Goal: Task Accomplishment & Management: Manage account settings

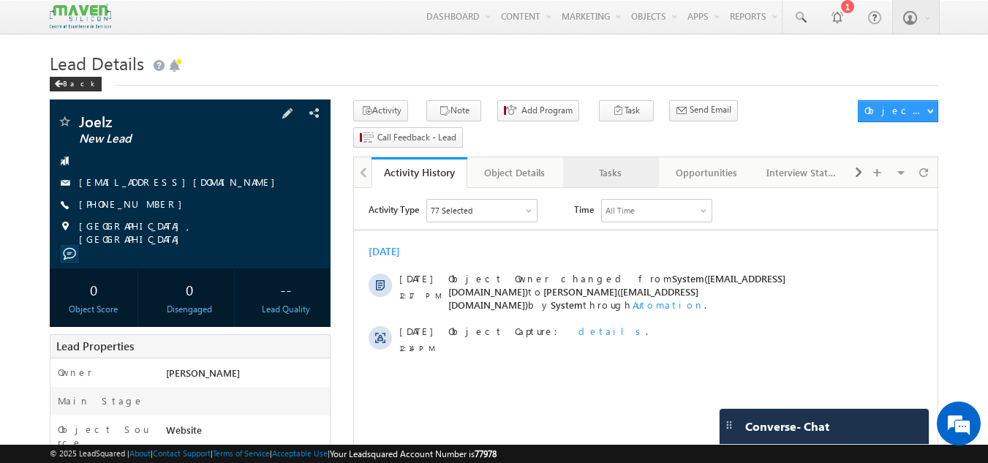
click at [633, 164] on div "Tasks" at bounding box center [610, 173] width 71 height 18
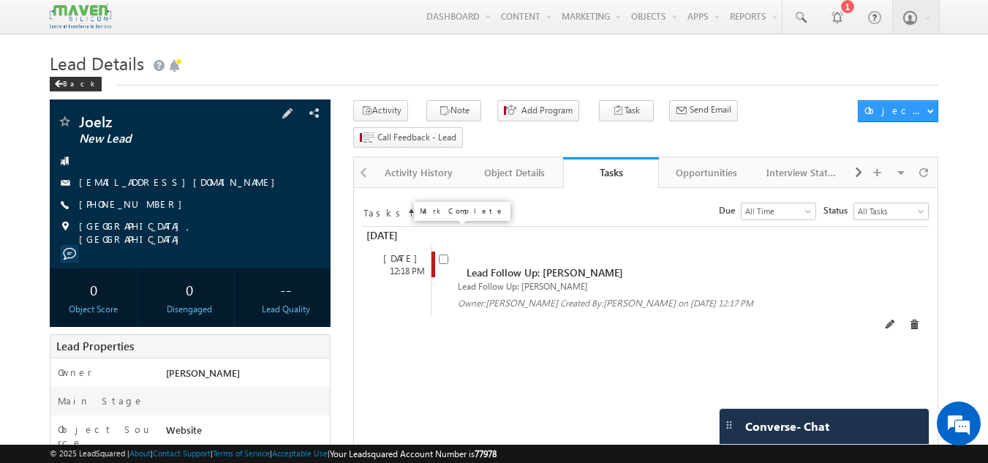
click at [447, 255] on input "checkbox" at bounding box center [444, 260] width 10 height 10
checkbox input "false"
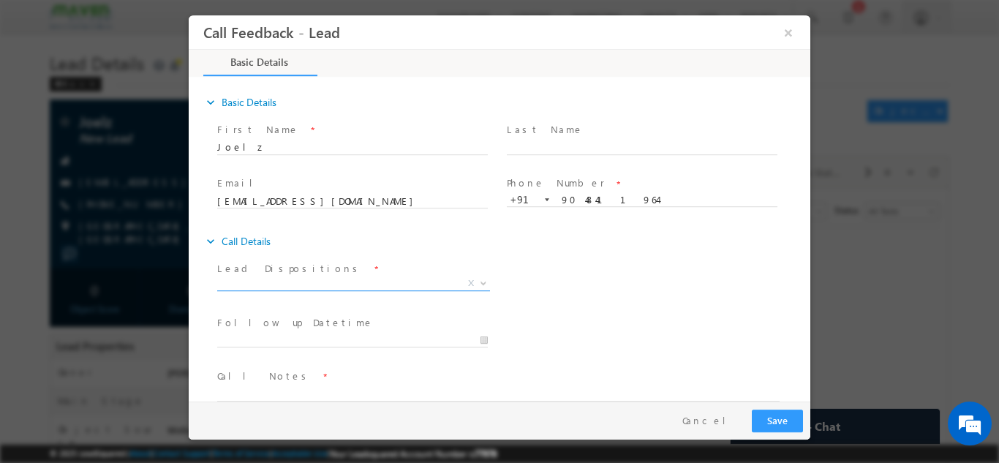
click at [334, 283] on span "X" at bounding box center [353, 283] width 273 height 15
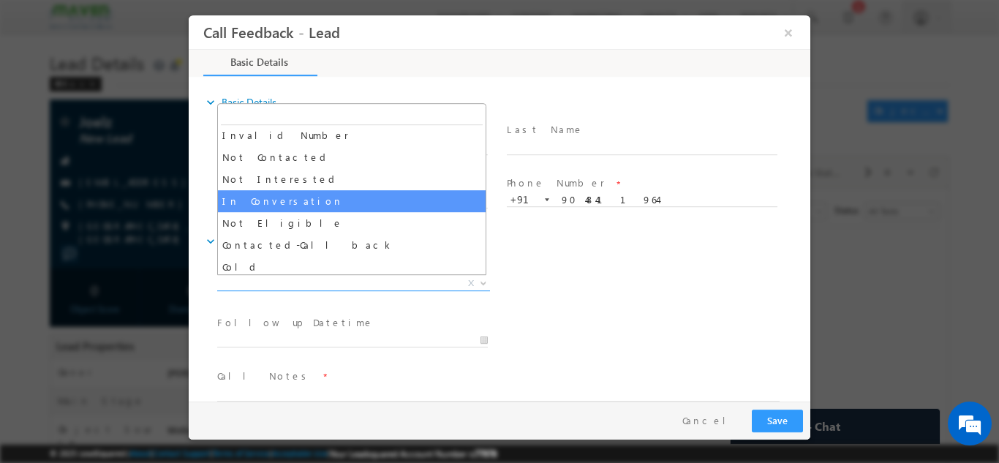
scroll to position [66, 0]
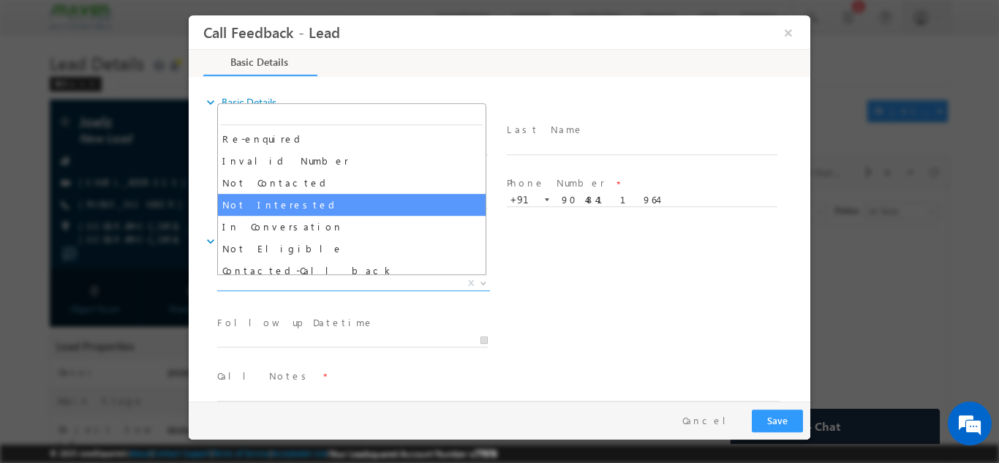
select select "Not Interested"
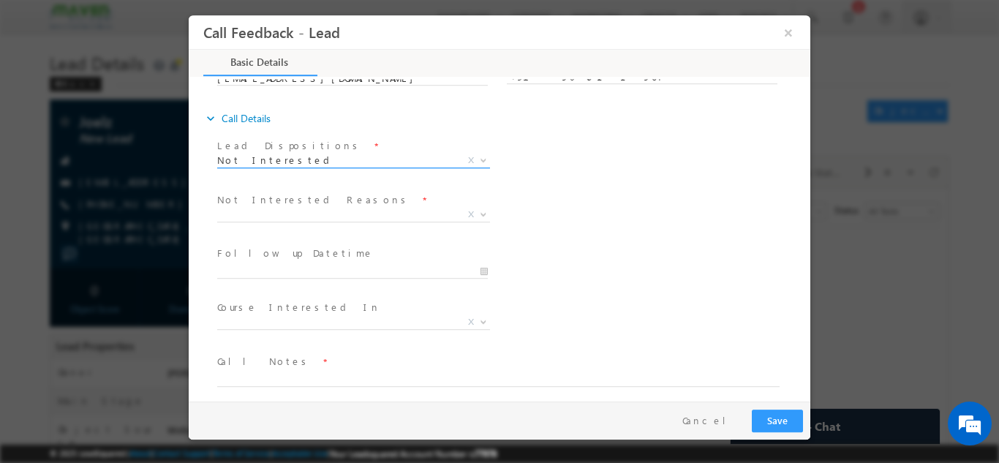
scroll to position [132, 0]
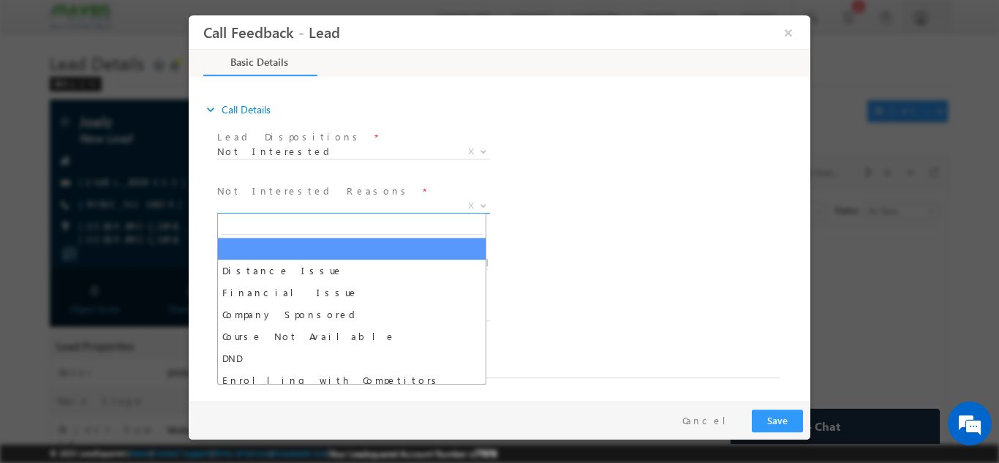
click at [308, 210] on span "X" at bounding box center [353, 205] width 273 height 15
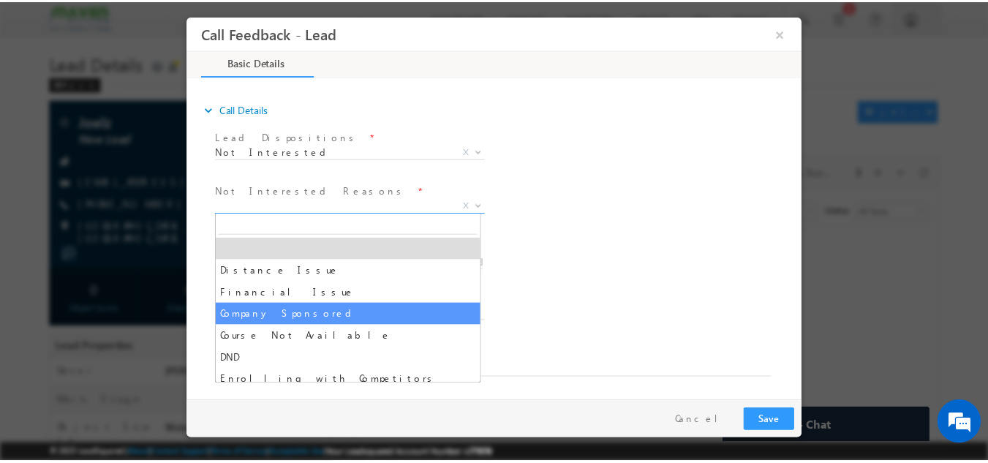
scroll to position [29, 0]
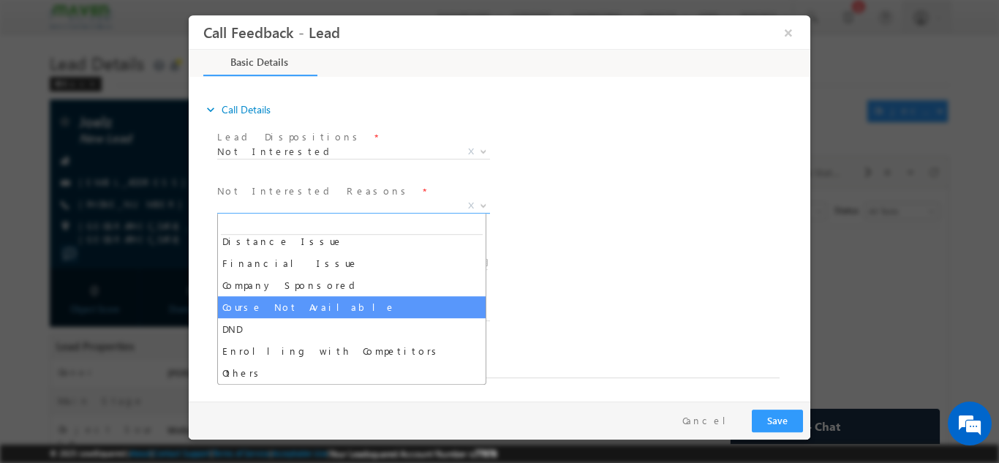
select select "Course Not Available"
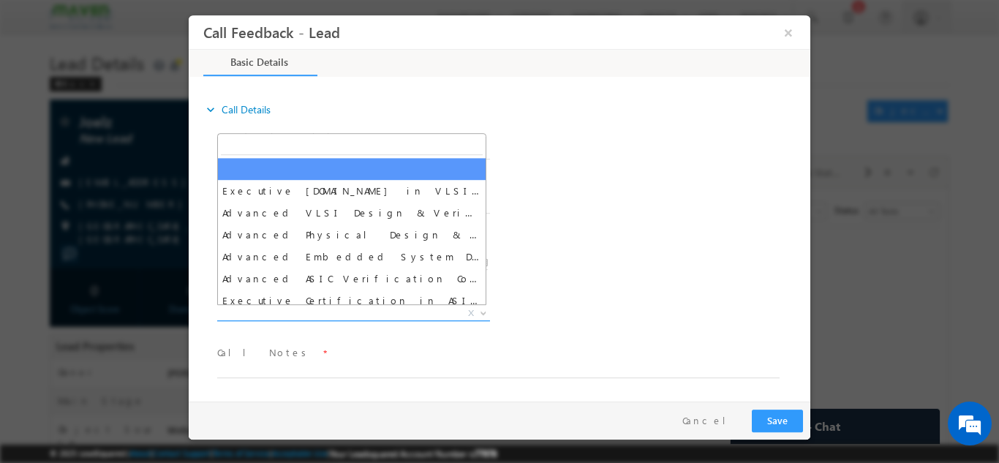
click at [308, 317] on span "X" at bounding box center [353, 313] width 273 height 15
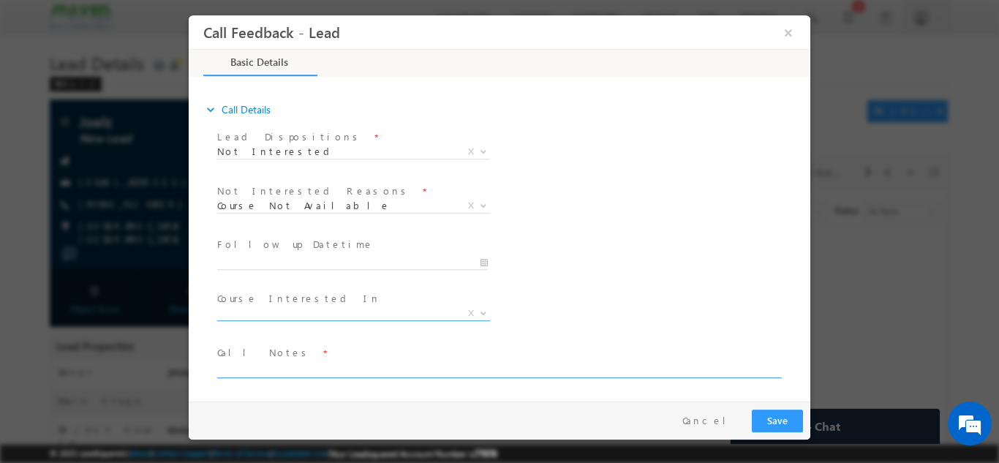
click at [252, 371] on textarea at bounding box center [498, 369] width 562 height 17
click at [331, 370] on textarea "CS 4th year, looking for IT rpograms" at bounding box center [498, 369] width 562 height 17
type textarea "CS 4th year, looking for IT programs , not interested in VLSI."
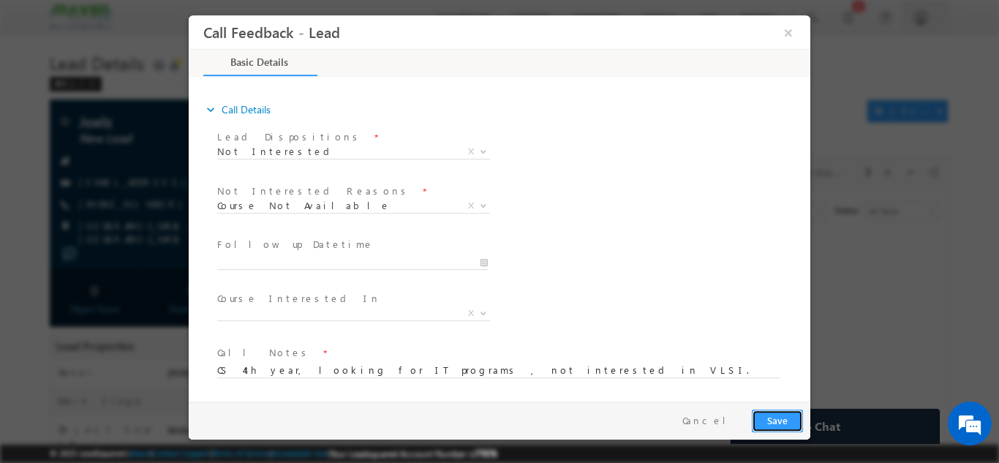
click at [769, 420] on button "Save" at bounding box center [777, 420] width 51 height 23
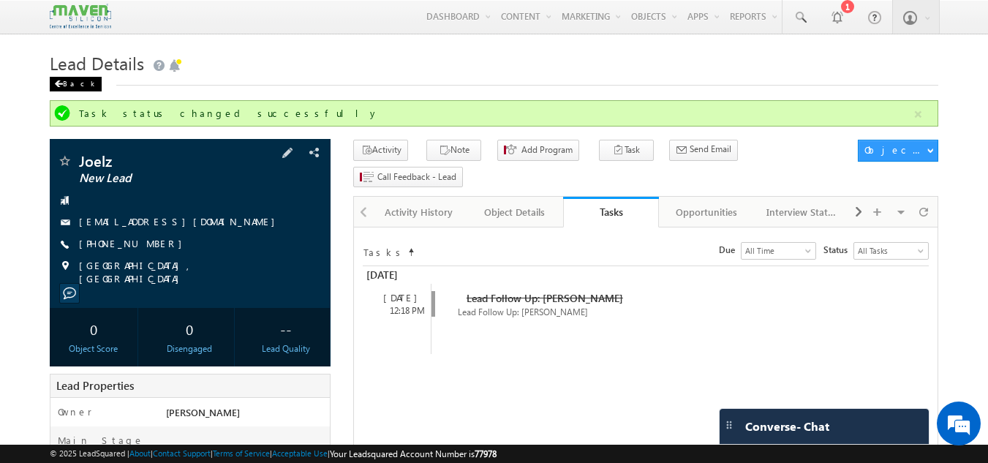
click at [69, 84] on div "Back" at bounding box center [76, 84] width 52 height 15
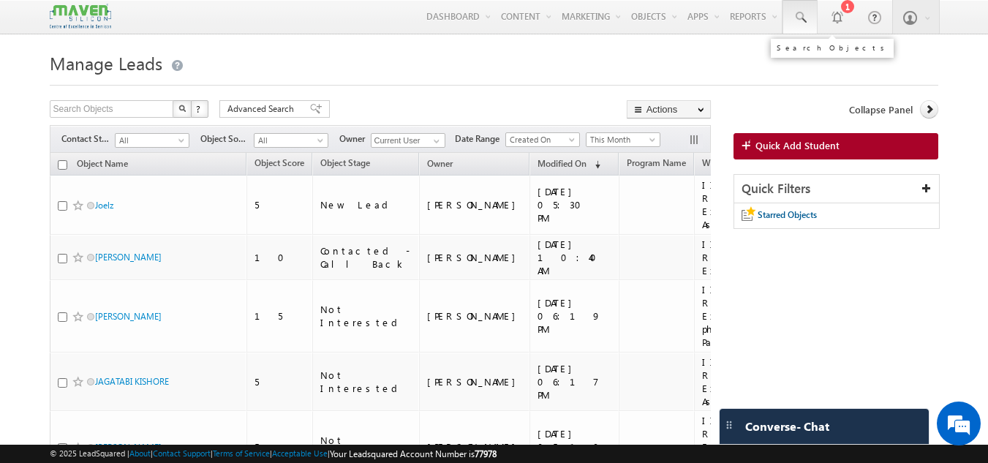
click at [800, 26] on link at bounding box center [800, 17] width 35 height 34
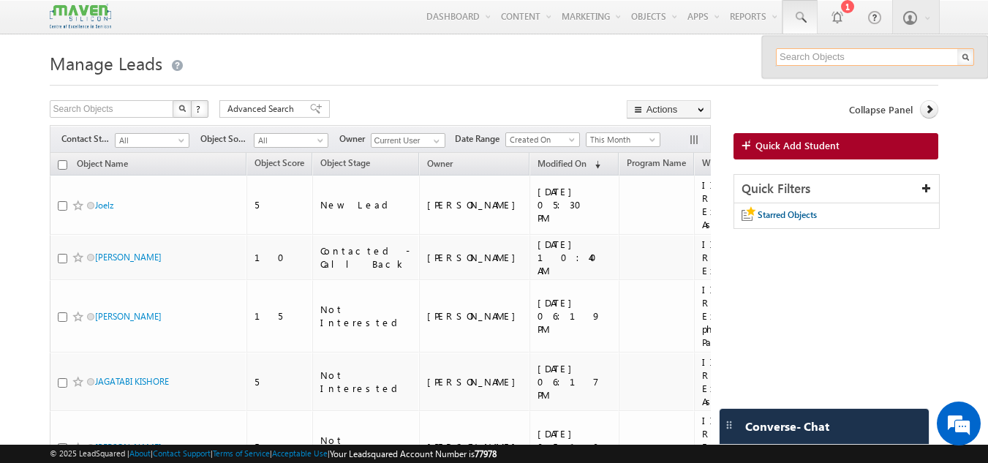
paste input "79818 66826"
click at [807, 50] on input "79818 66826" at bounding box center [875, 57] width 198 height 18
type input "7981866826"
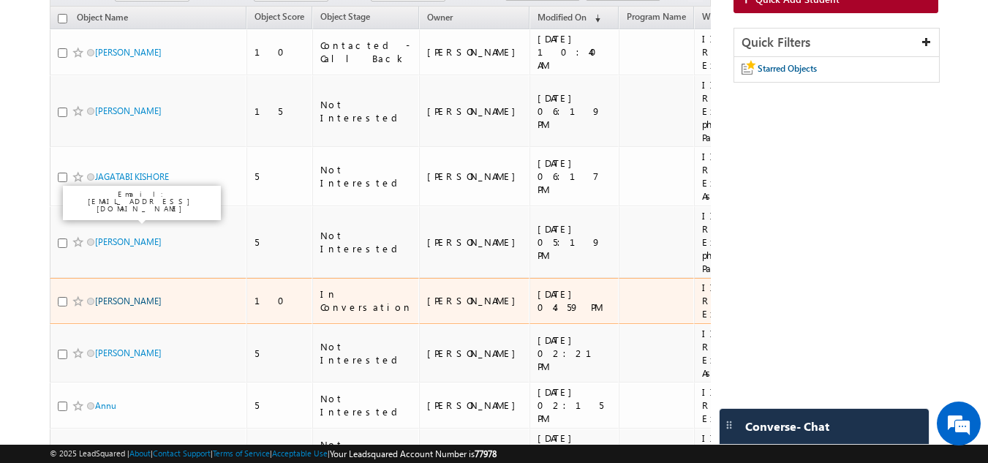
click at [124, 295] on link "[PERSON_NAME]" at bounding box center [128, 300] width 67 height 11
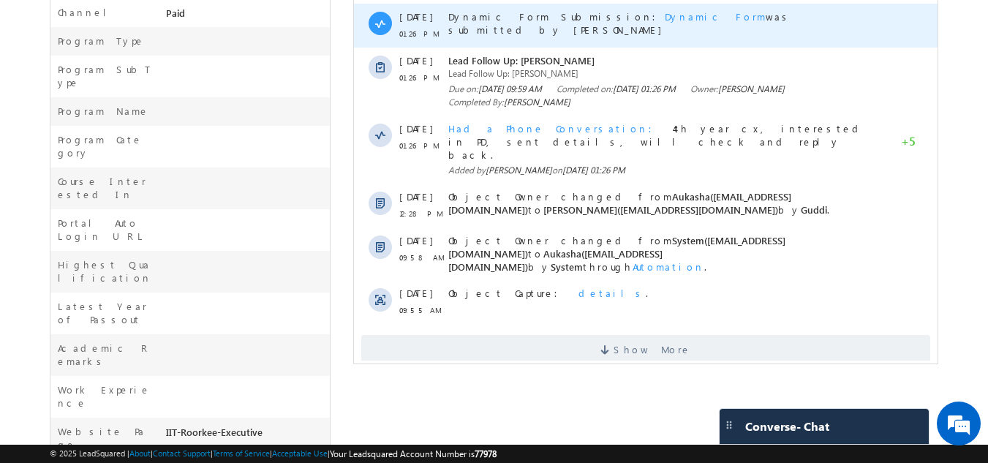
scroll to position [507, 0]
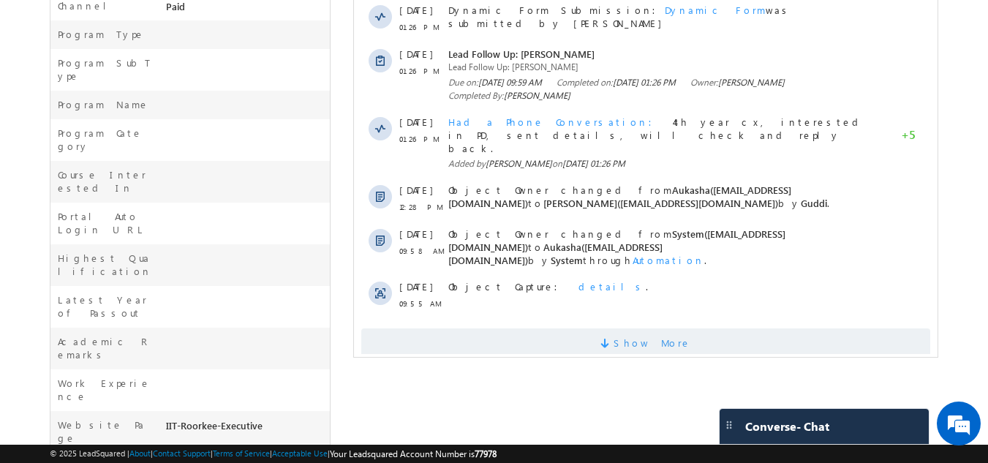
click at [639, 328] on span "Show More" at bounding box center [653, 342] width 78 height 29
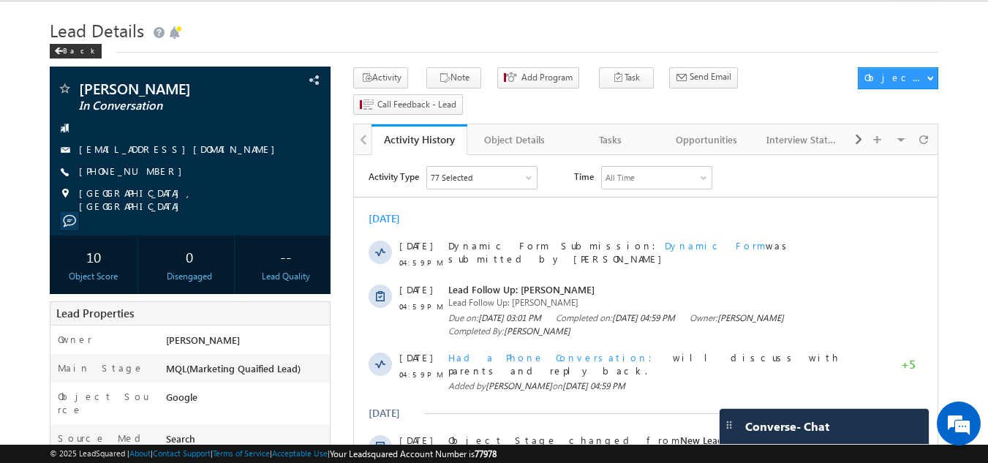
scroll to position [0, 0]
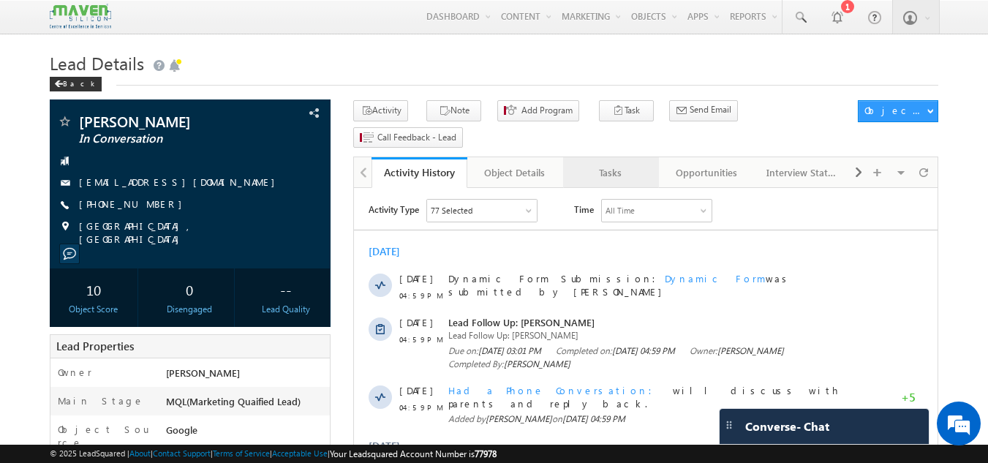
click at [611, 164] on div "Tasks" at bounding box center [610, 173] width 71 height 18
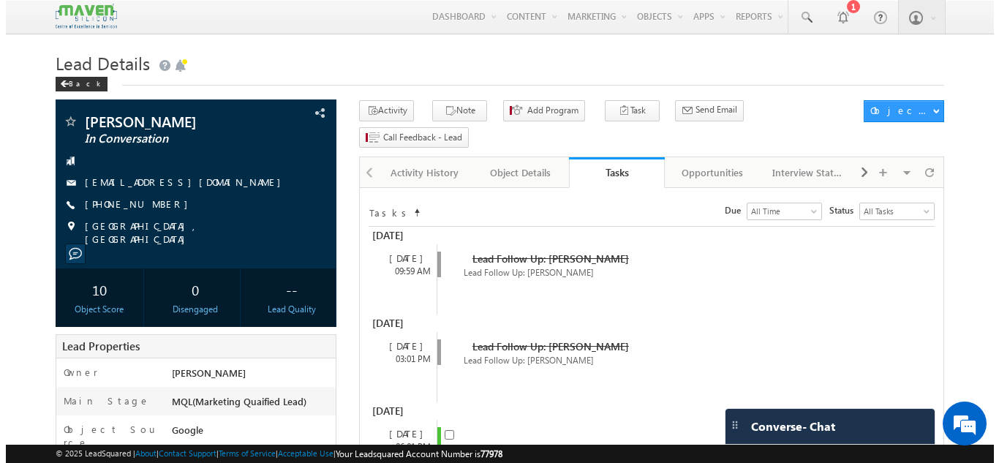
scroll to position [146, 0]
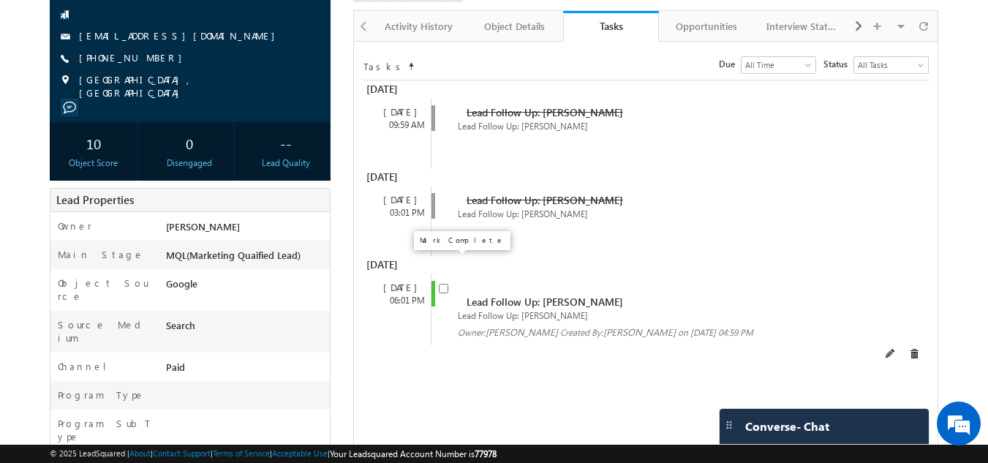
click at [440, 284] on input "checkbox" at bounding box center [444, 289] width 10 height 10
checkbox input "false"
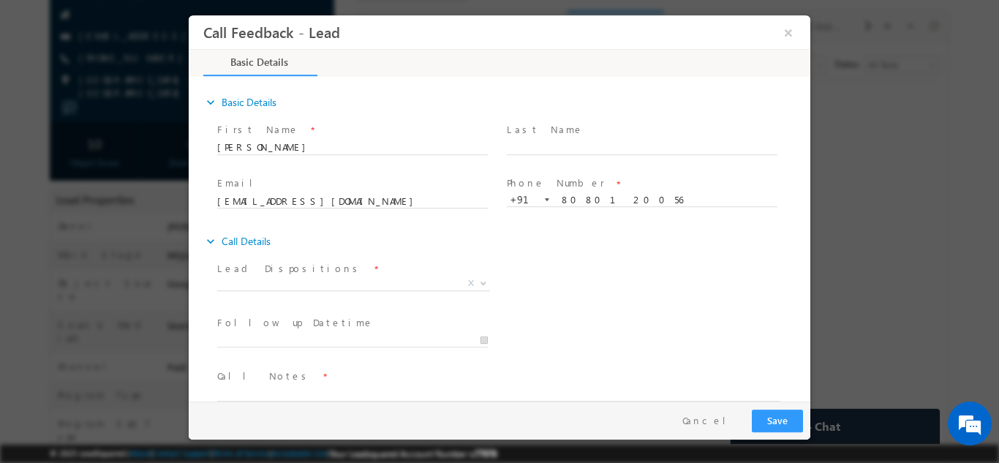
scroll to position [0, 0]
click at [405, 289] on span "Prospect Interested Re-enquired Invalid Number Not Contacted Not Interested In …" at bounding box center [359, 285] width 284 height 18
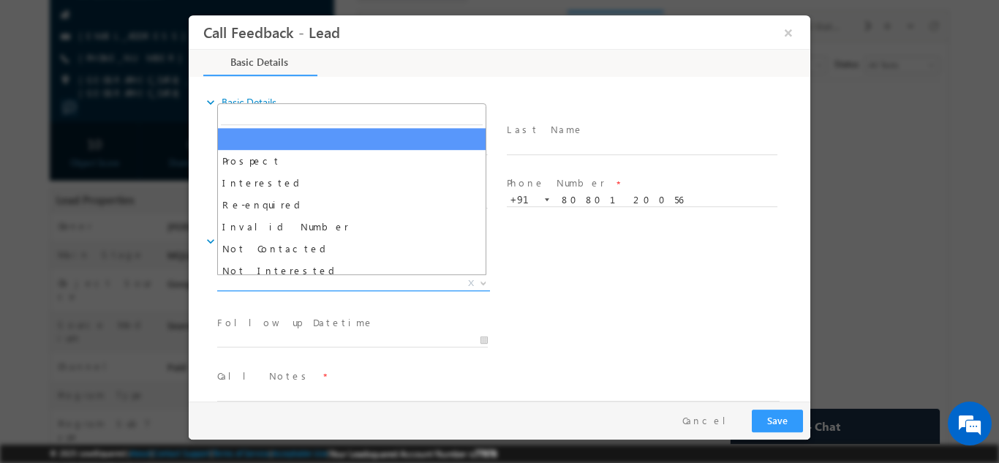
click at [402, 285] on span "X" at bounding box center [353, 283] width 273 height 15
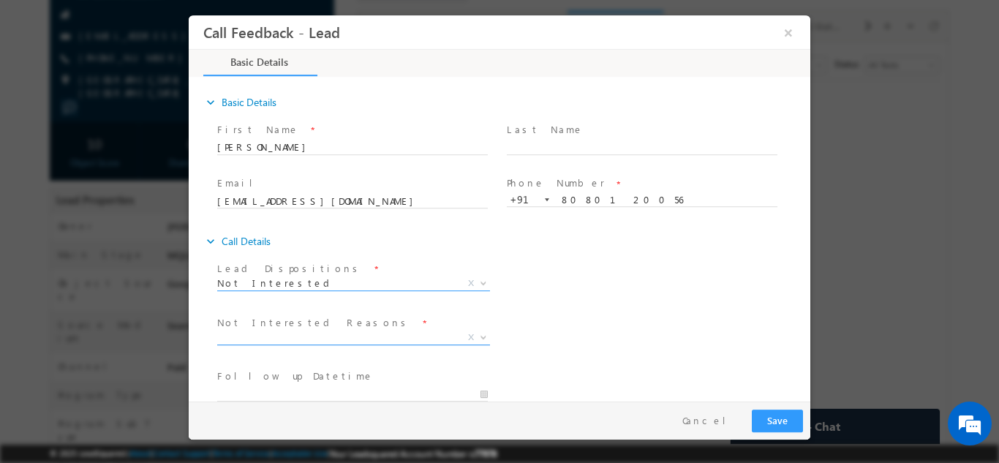
click at [319, 335] on span "X" at bounding box center [353, 337] width 273 height 15
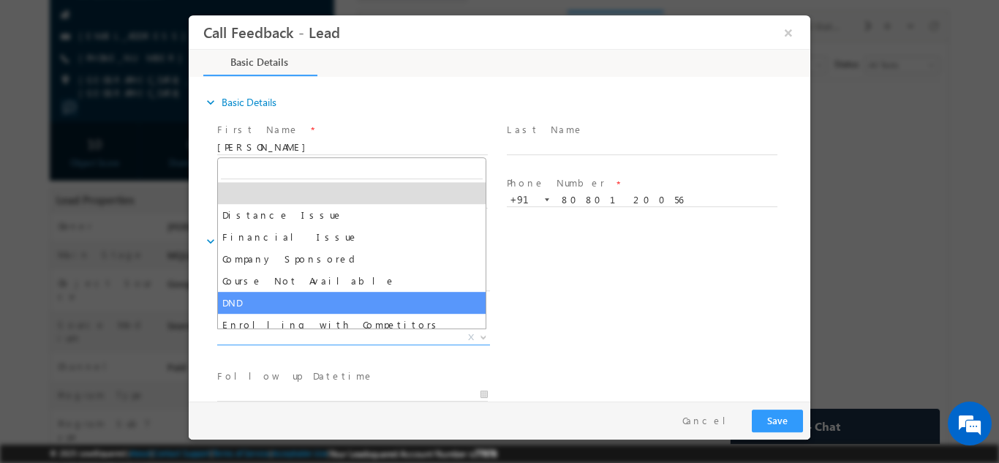
click at [584, 301] on div "Lead Dispositions * Prospect Interested Re-enquired Invalid Number Not Contacte…" at bounding box center [512, 284] width 596 height 54
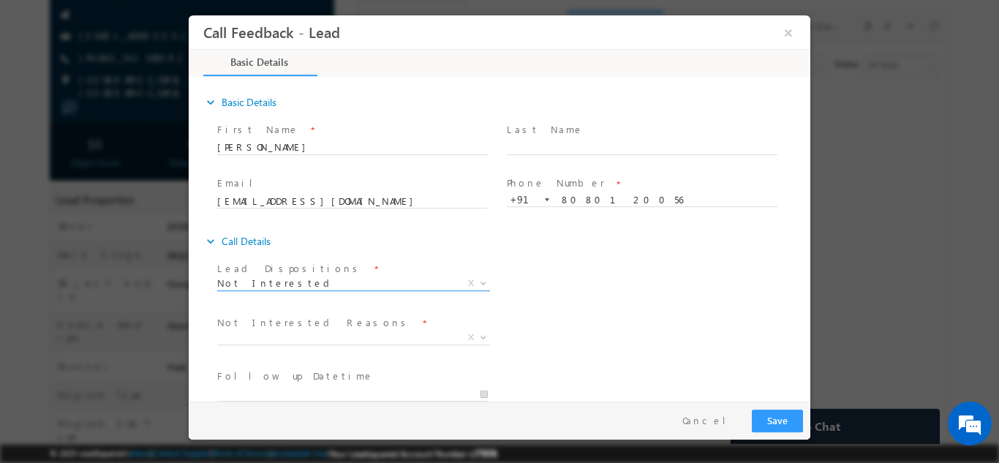
click at [435, 282] on span "Not Interested" at bounding box center [336, 282] width 238 height 13
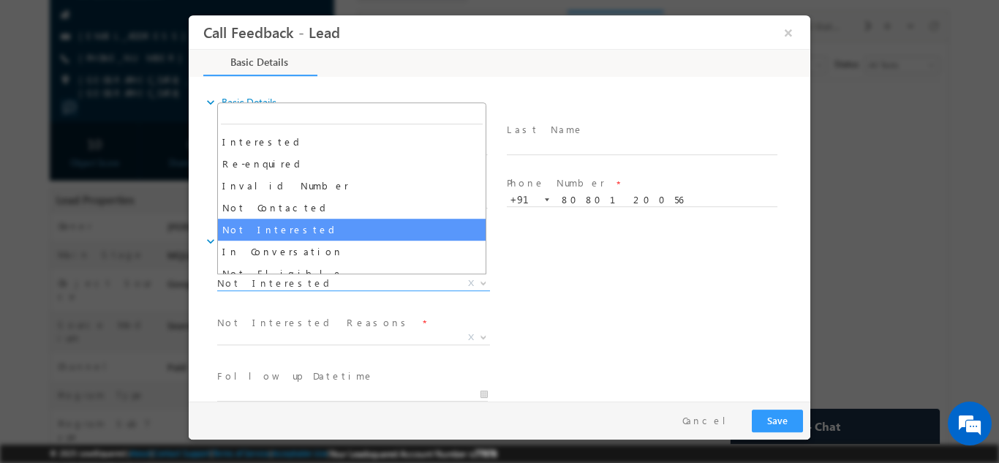
scroll to position [73, 0]
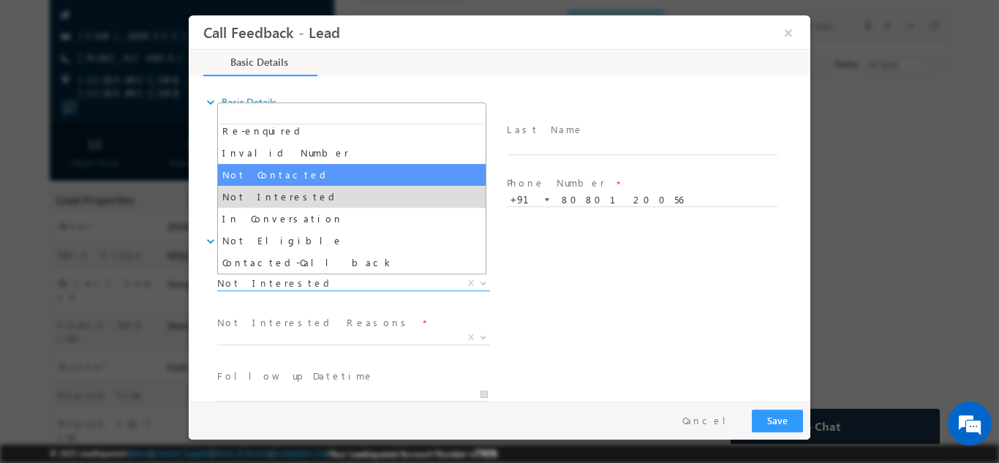
select select "Not Contacted"
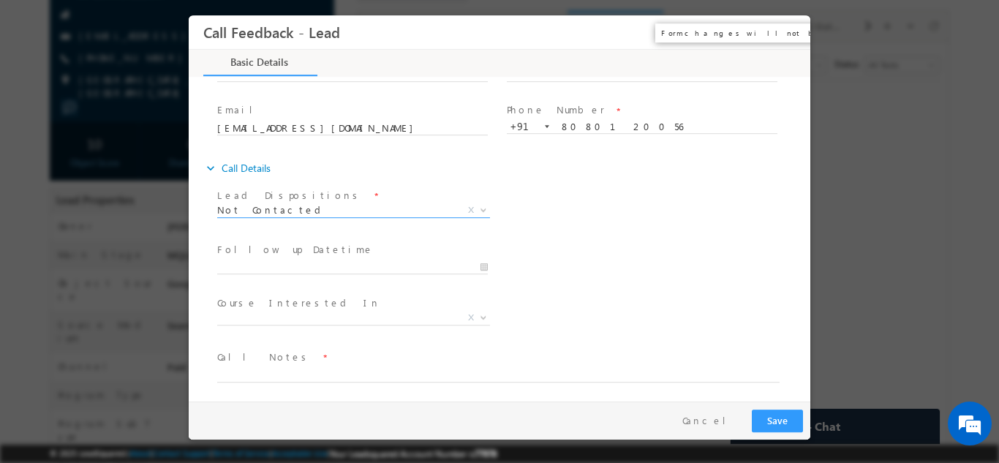
click at [788, 32] on button "×" at bounding box center [788, 31] width 25 height 27
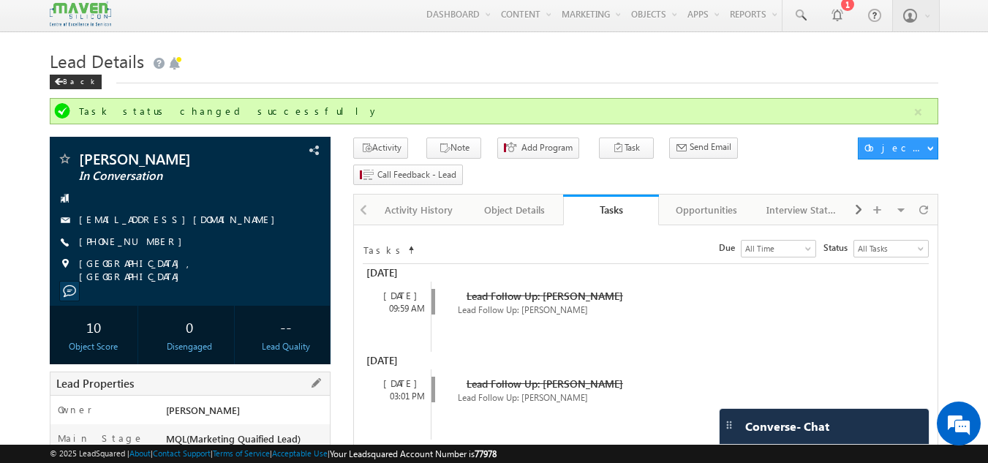
scroll to position [0, 0]
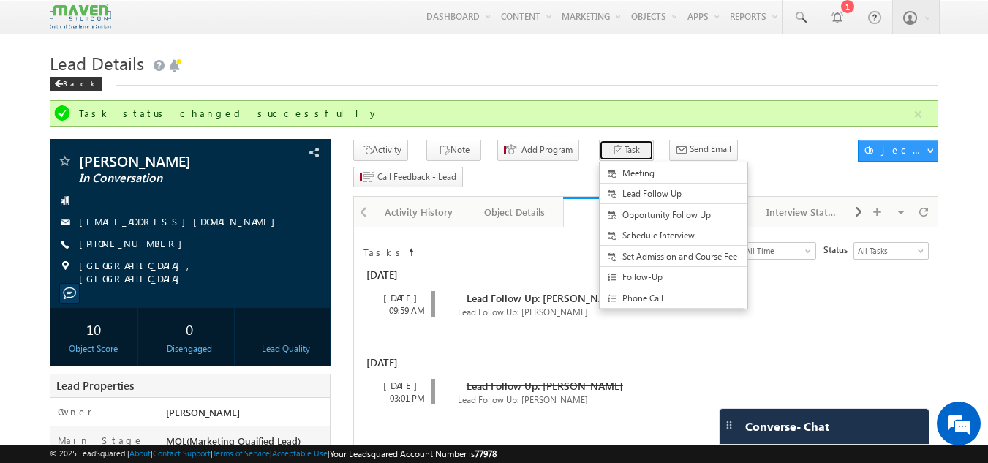
click at [599, 151] on button "Task" at bounding box center [626, 150] width 55 height 21
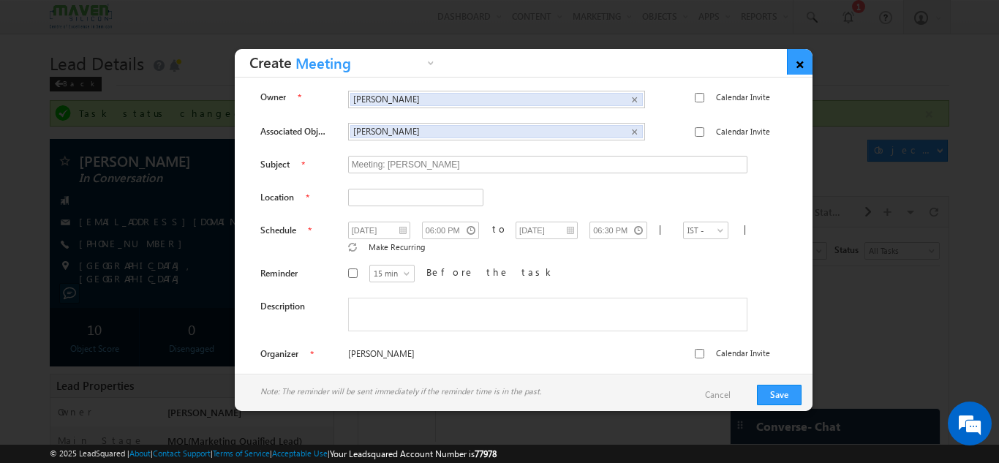
click at [799, 56] on link "×" at bounding box center [800, 62] width 26 height 26
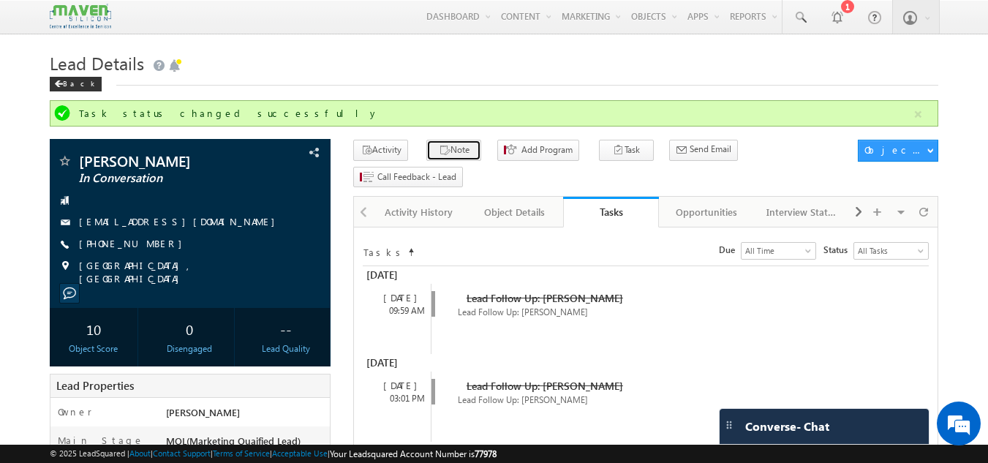
click at [460, 144] on button "Note" at bounding box center [453, 150] width 55 height 21
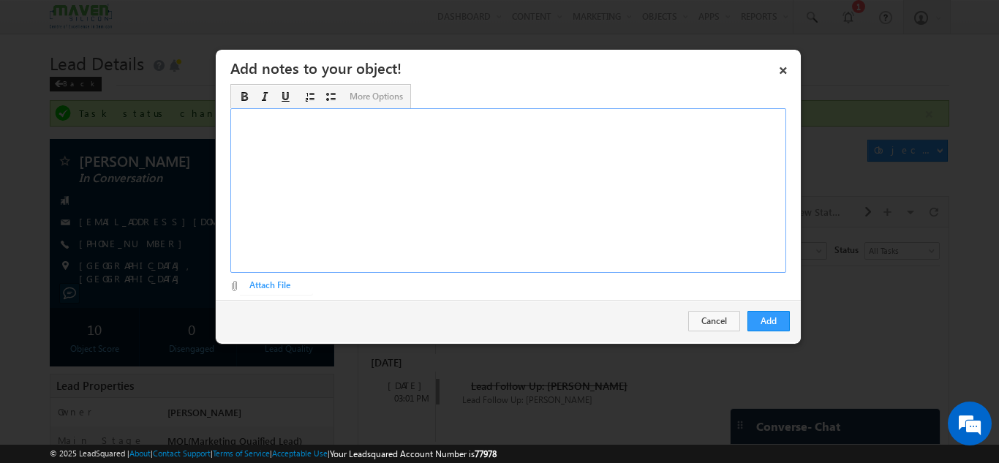
click at [456, 200] on div "Rich Text Editor, Description-inline-editor-div" at bounding box center [508, 190] width 556 height 165
click at [775, 316] on button "Add" at bounding box center [768, 321] width 42 height 20
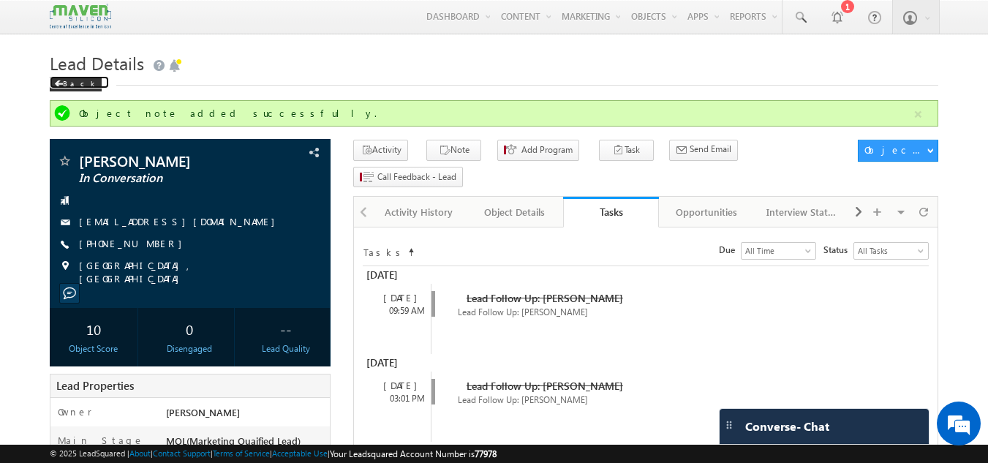
drag, startPoint x: 78, startPoint y: 79, endPoint x: 106, endPoint y: 80, distance: 27.8
click at [78, 79] on div "Back" at bounding box center [76, 84] width 52 height 15
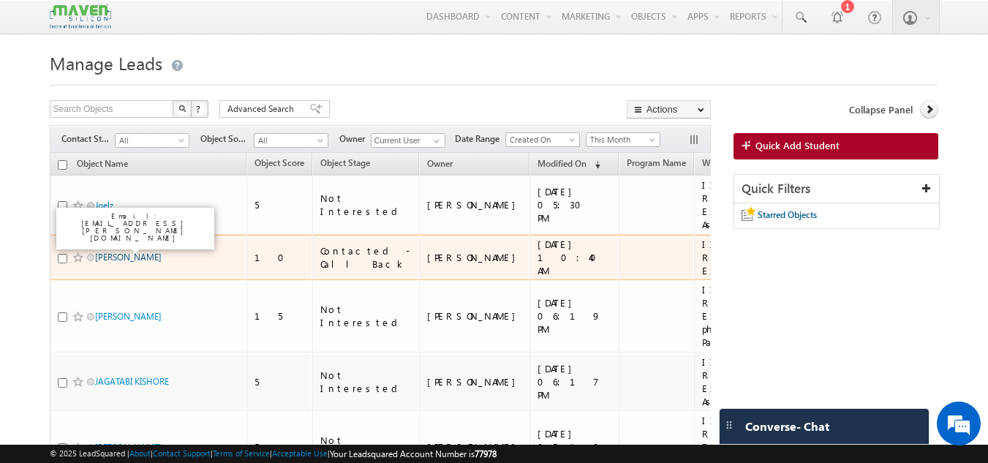
click at [129, 252] on link "[PERSON_NAME]" at bounding box center [128, 257] width 67 height 11
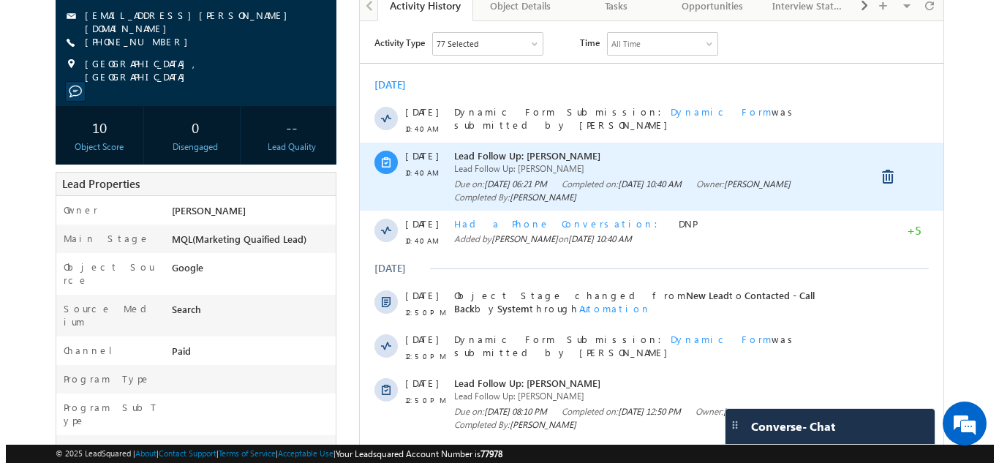
scroll to position [141, 0]
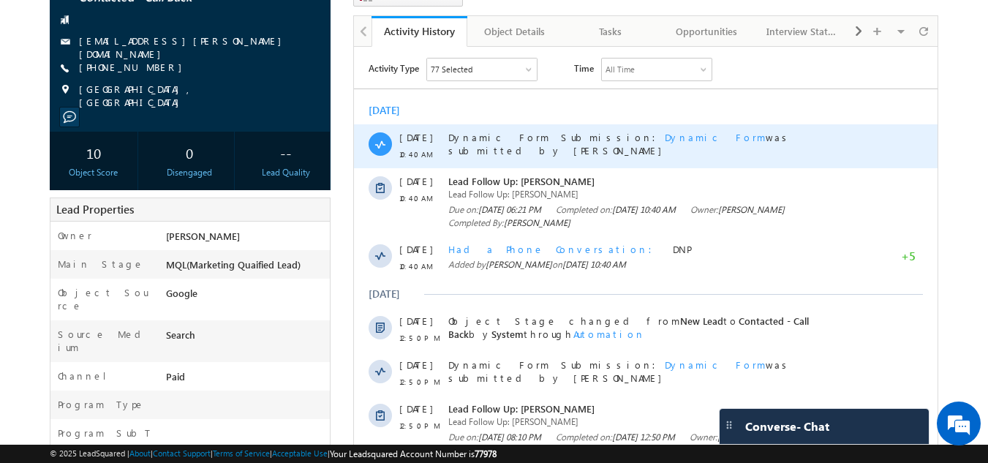
click at [665, 138] on span "Dynamic Form" at bounding box center [715, 137] width 101 height 12
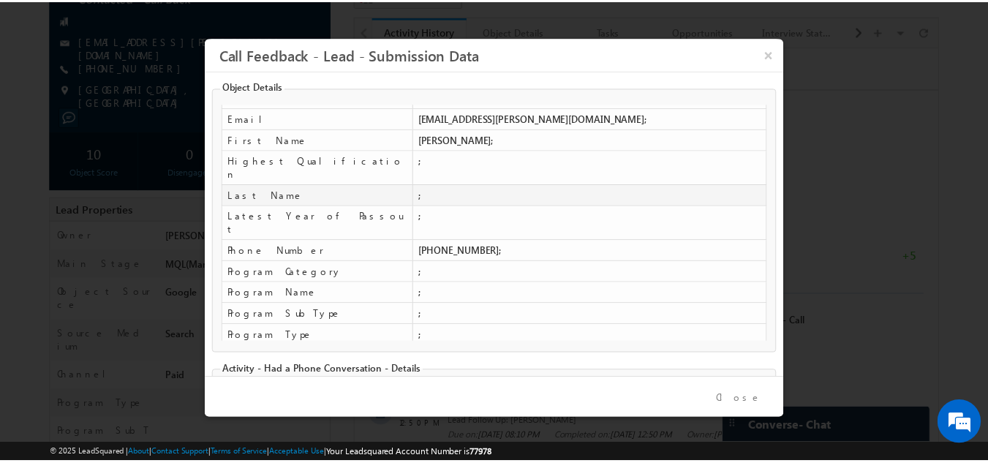
scroll to position [94, 0]
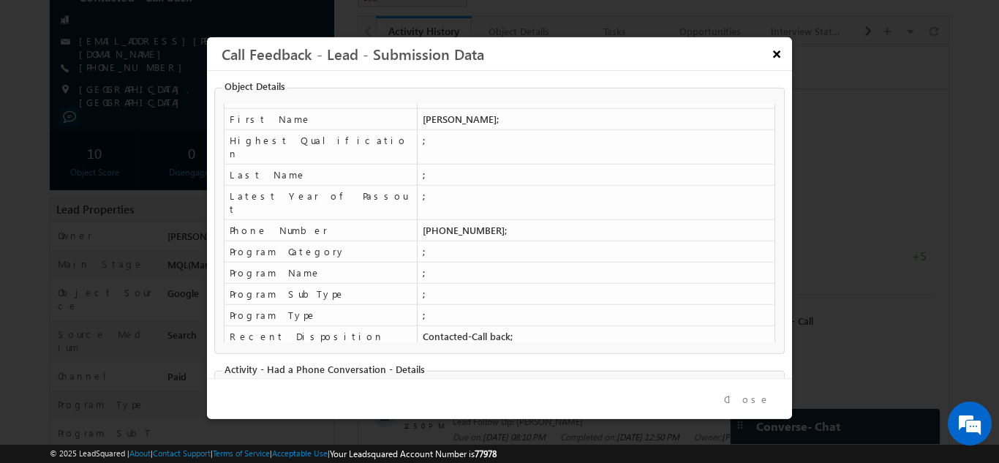
click at [775, 58] on button "×" at bounding box center [776, 53] width 24 height 26
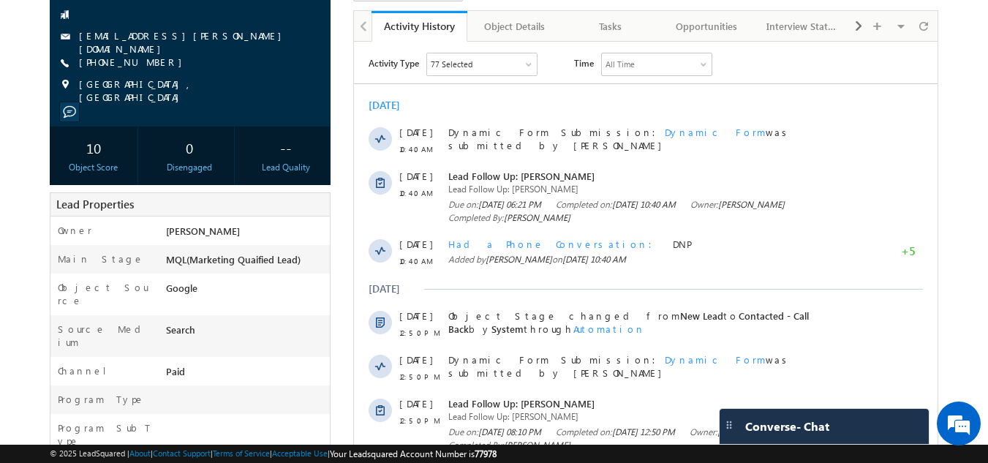
scroll to position [0, 0]
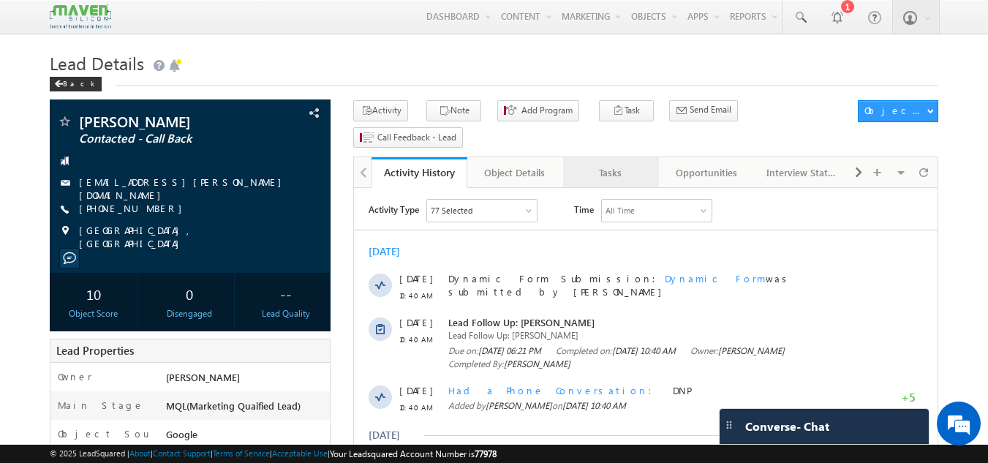
click at [625, 164] on div "Tasks" at bounding box center [610, 173] width 71 height 18
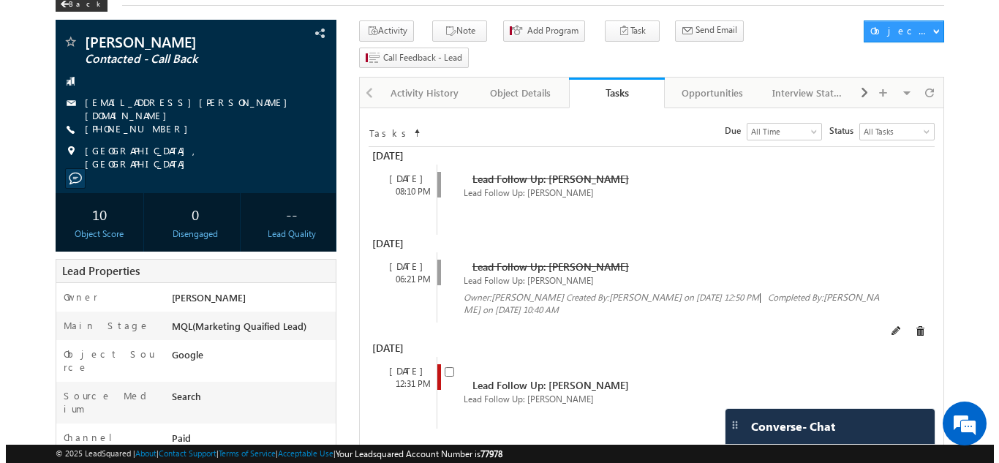
scroll to position [219, 0]
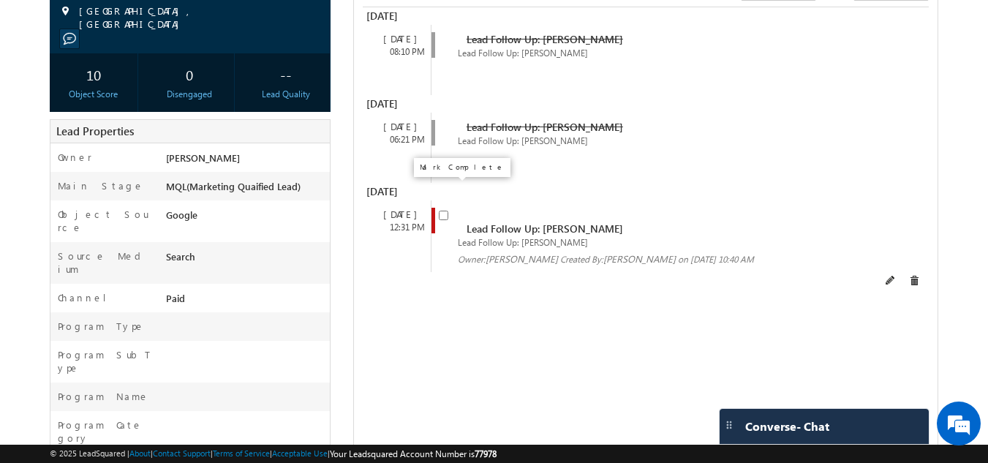
click at [443, 211] on input "checkbox" at bounding box center [444, 216] width 10 height 10
checkbox input "false"
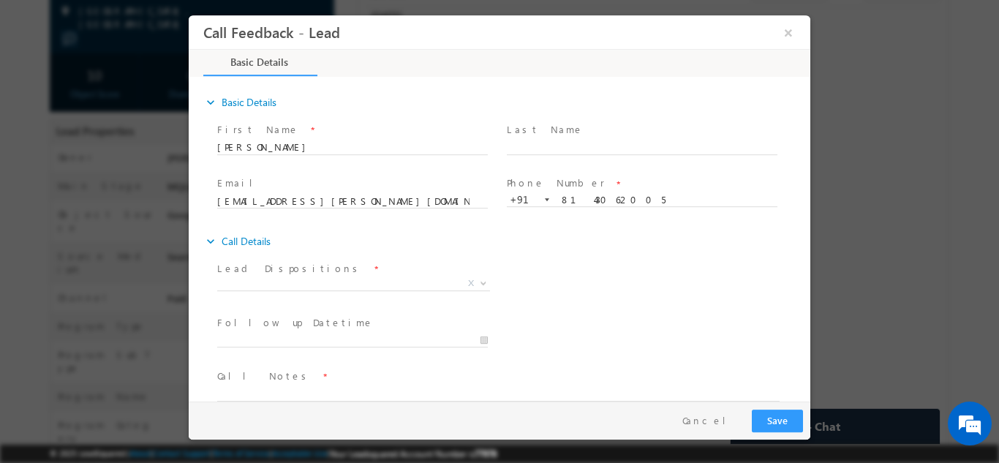
scroll to position [0, 0]
click at [325, 285] on span "X" at bounding box center [353, 283] width 273 height 15
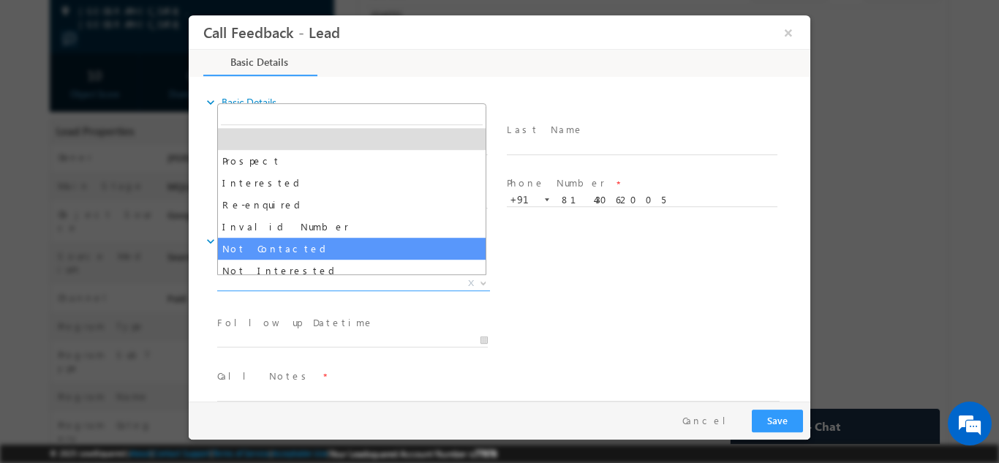
select select "Not Contacted"
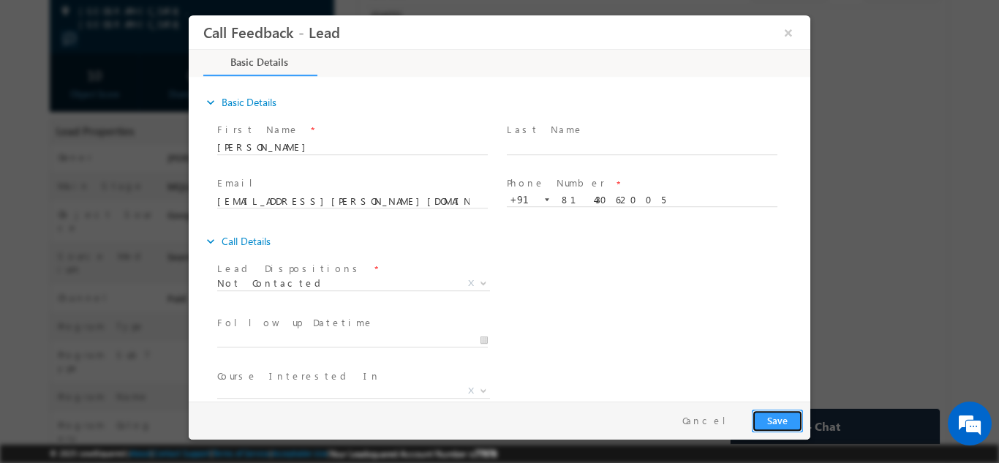
click at [772, 417] on button "Save" at bounding box center [777, 420] width 51 height 23
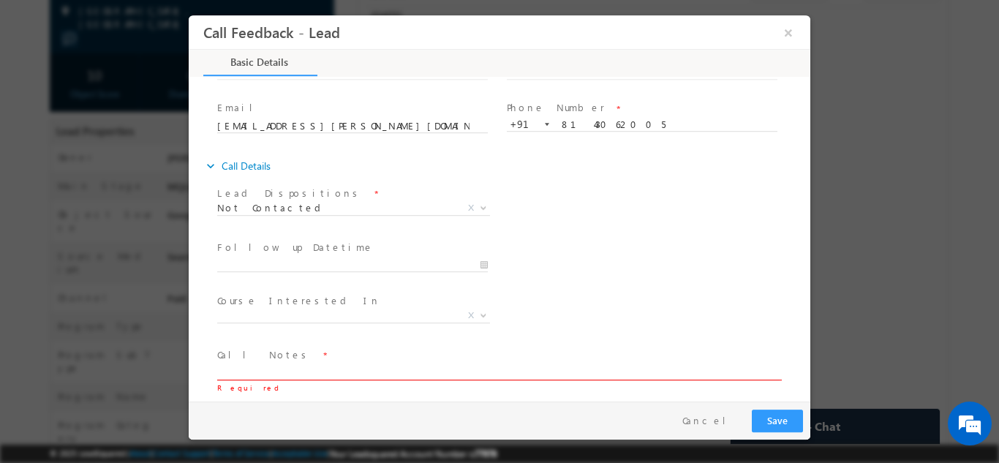
scroll to position [78, 0]
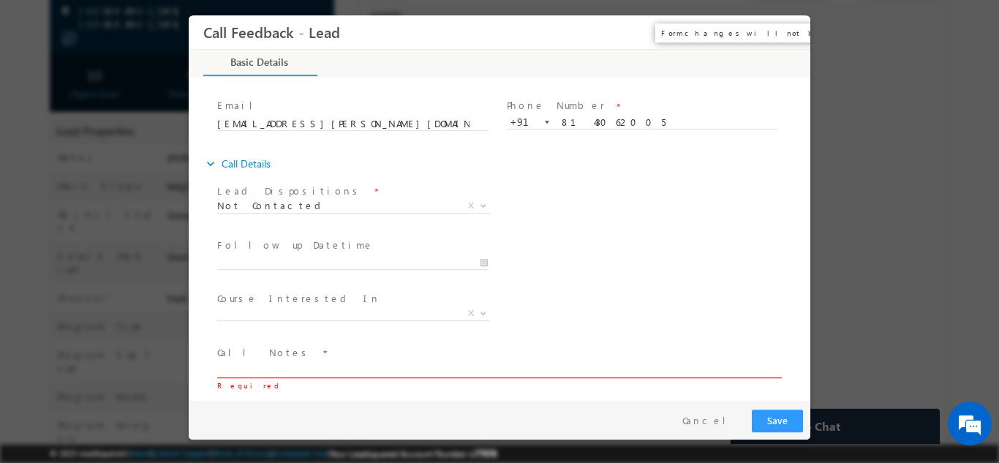
click at [790, 32] on button "×" at bounding box center [788, 31] width 25 height 27
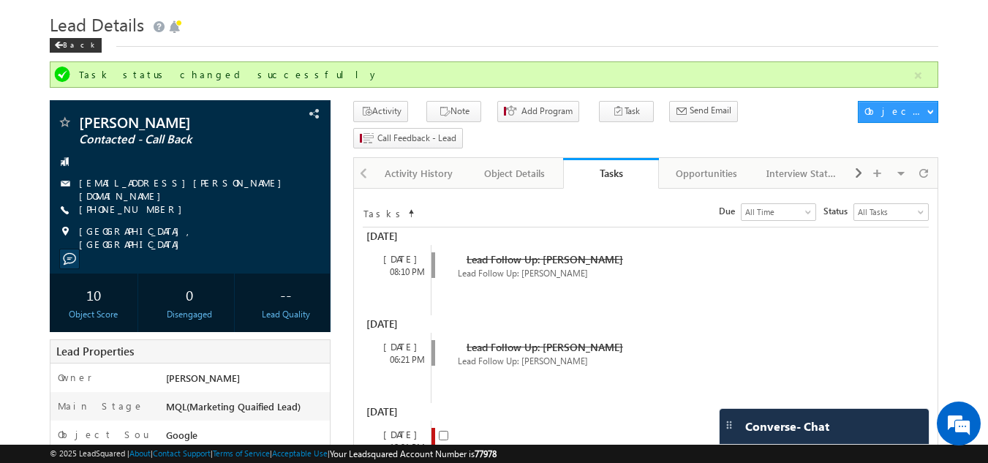
scroll to position [0, 0]
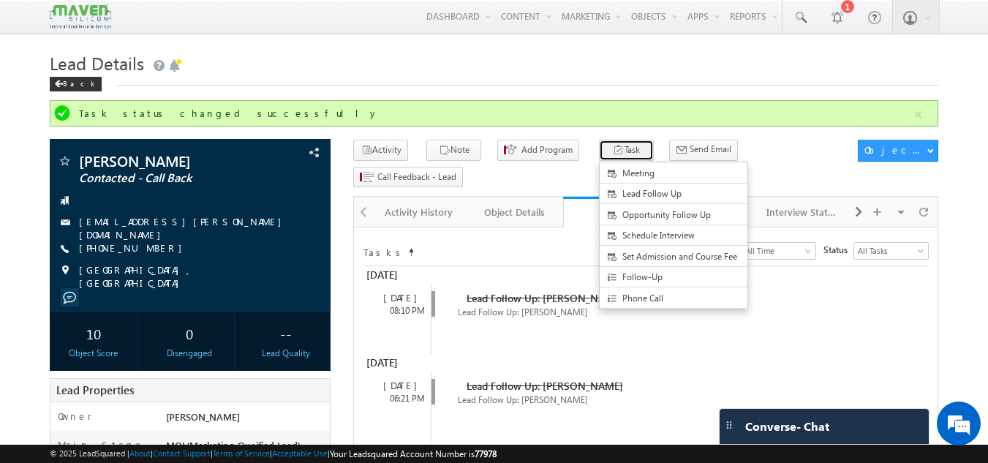
click at [613, 154] on icon "button" at bounding box center [619, 151] width 12 height 14
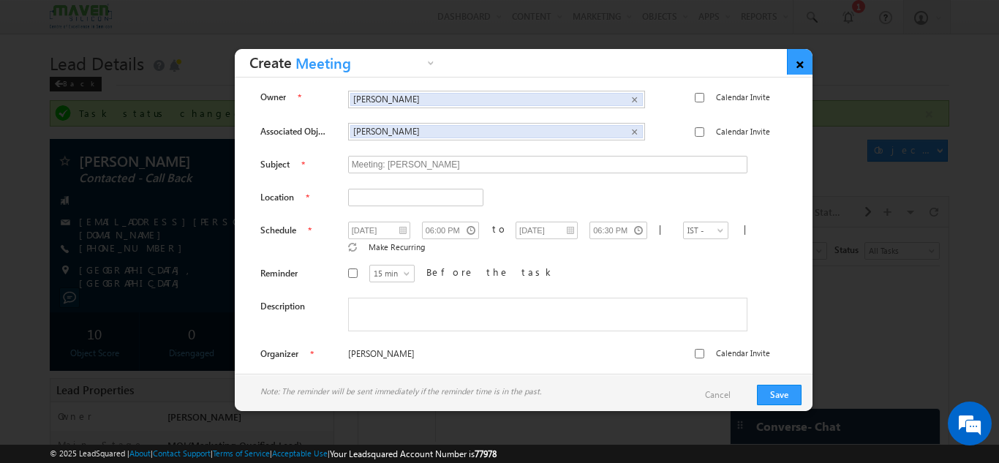
click at [799, 67] on link "×" at bounding box center [800, 62] width 26 height 26
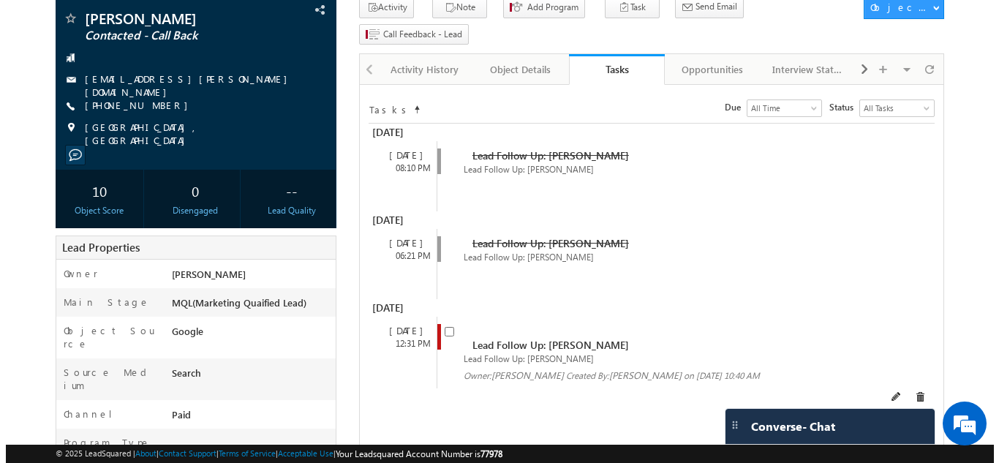
scroll to position [146, 0]
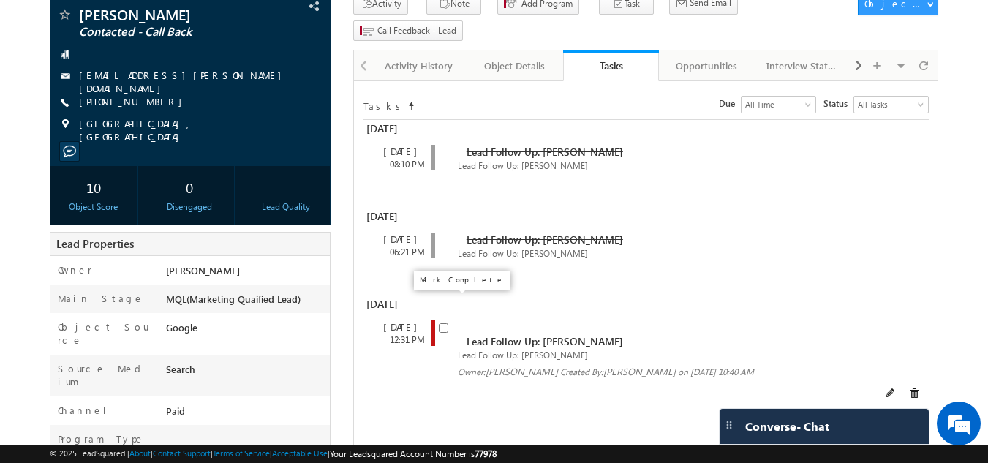
click at [445, 323] on input "checkbox" at bounding box center [444, 328] width 10 height 10
checkbox input "false"
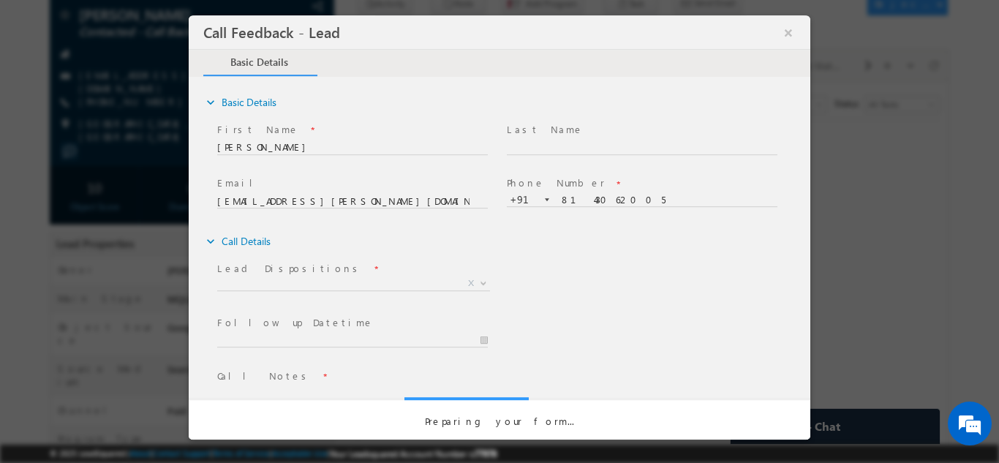
scroll to position [0, 0]
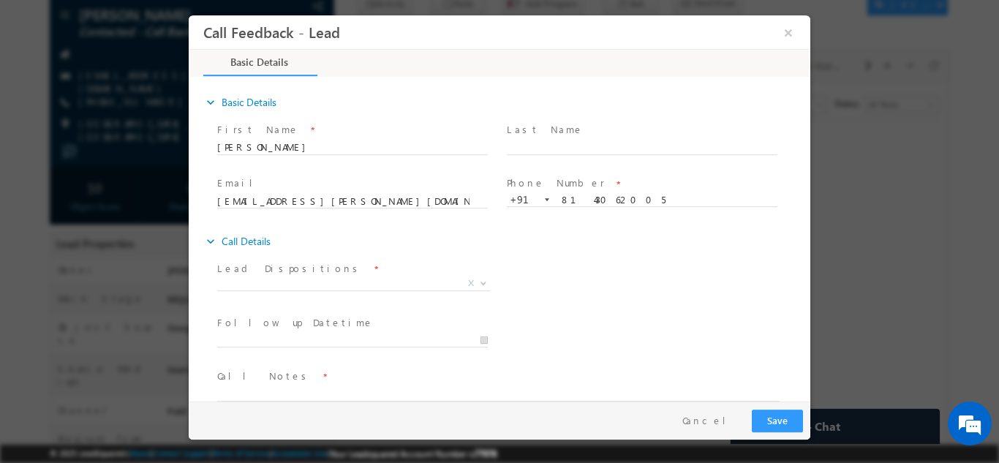
click at [320, 273] on span "Lead Dispositions *" at bounding box center [352, 268] width 270 height 16
click at [317, 279] on span "X" at bounding box center [353, 283] width 273 height 15
click at [344, 286] on span "Not Contacted" at bounding box center [336, 282] width 238 height 13
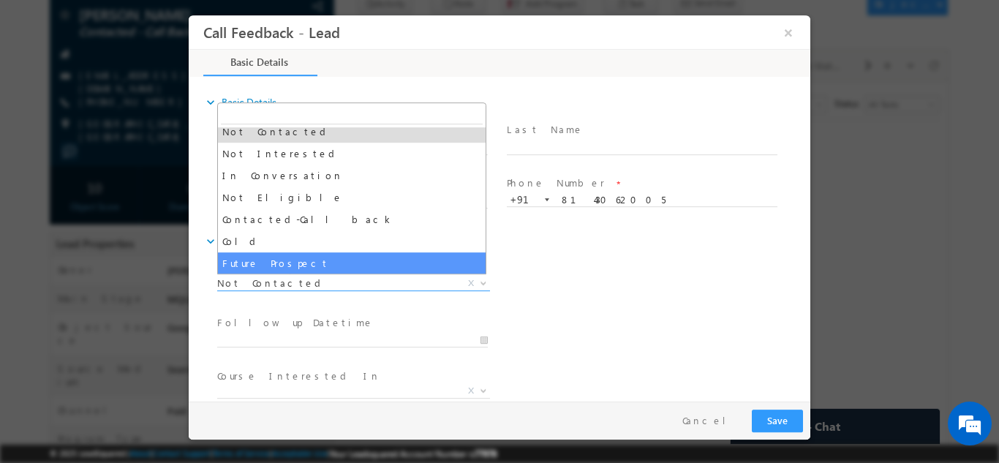
scroll to position [139, 0]
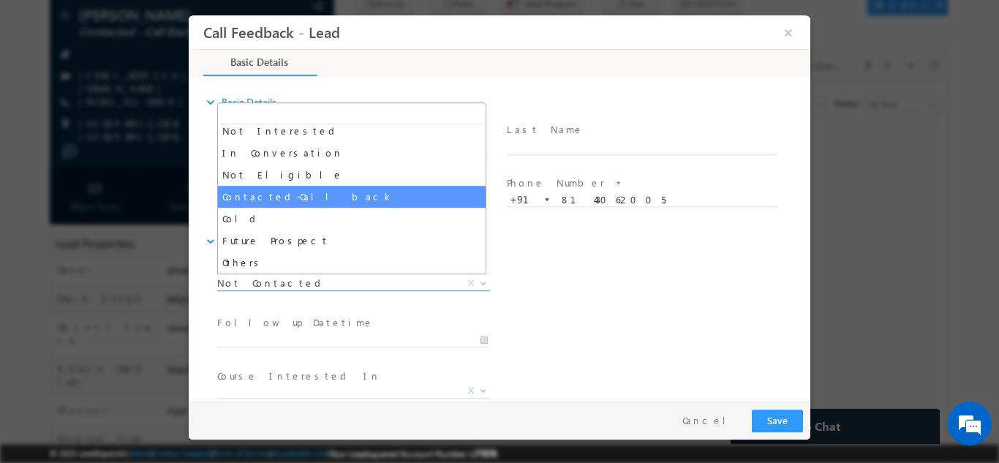
select select "Contacted-Call back"
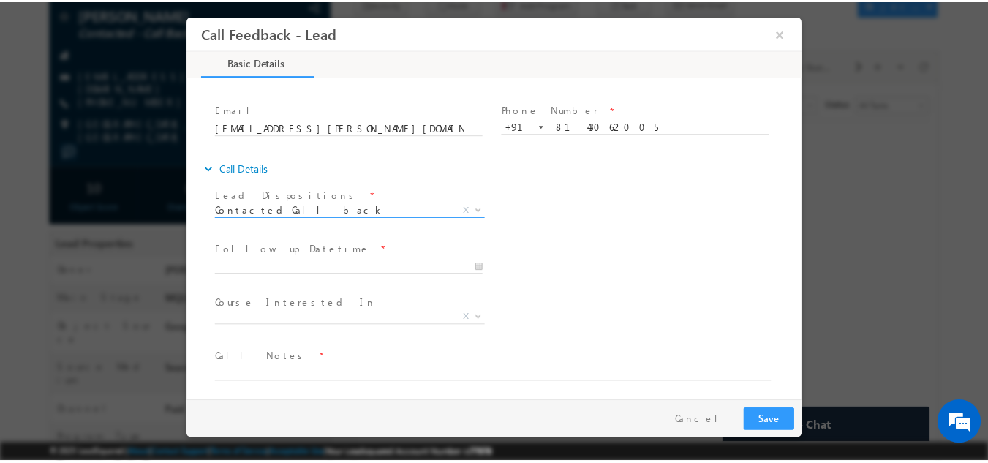
scroll to position [78, 0]
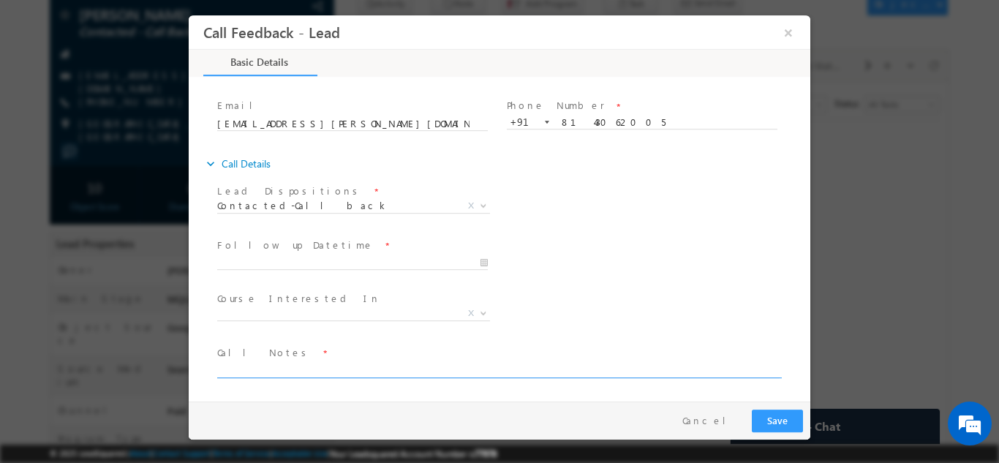
click at [257, 369] on textarea at bounding box center [498, 369] width 562 height 17
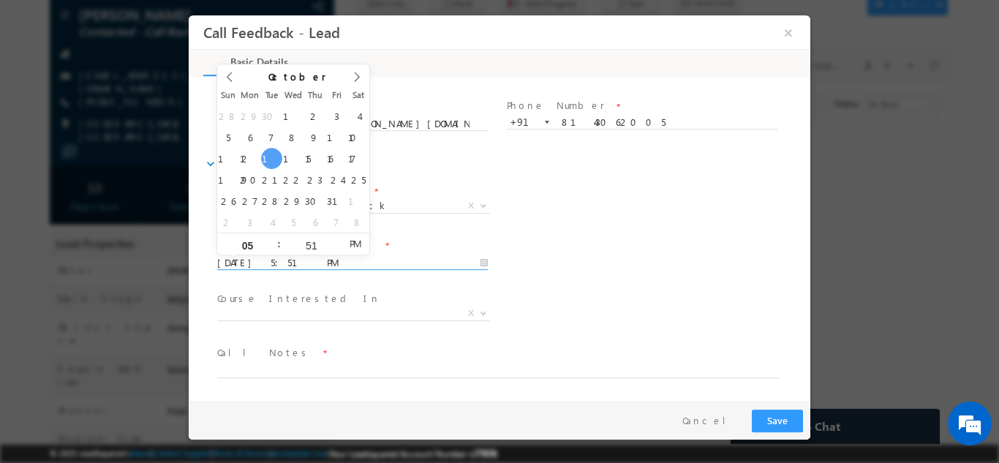
click at [350, 266] on input "14/10/2025 5:51 PM" at bounding box center [352, 262] width 271 height 15
type input "15/10/2025 5:51 PM"
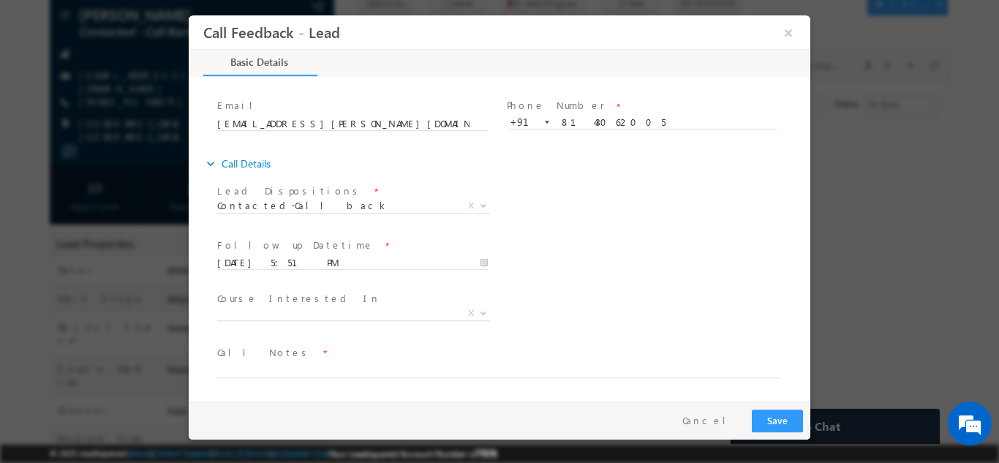
click at [628, 264] on div "Follow up Datetime * 15/10/2025 5:51 PM Program Type * Long Term Short Term X" at bounding box center [512, 261] width 596 height 54
click at [323, 367] on textarea at bounding box center [498, 369] width 562 height 17
type textarea "DNP"
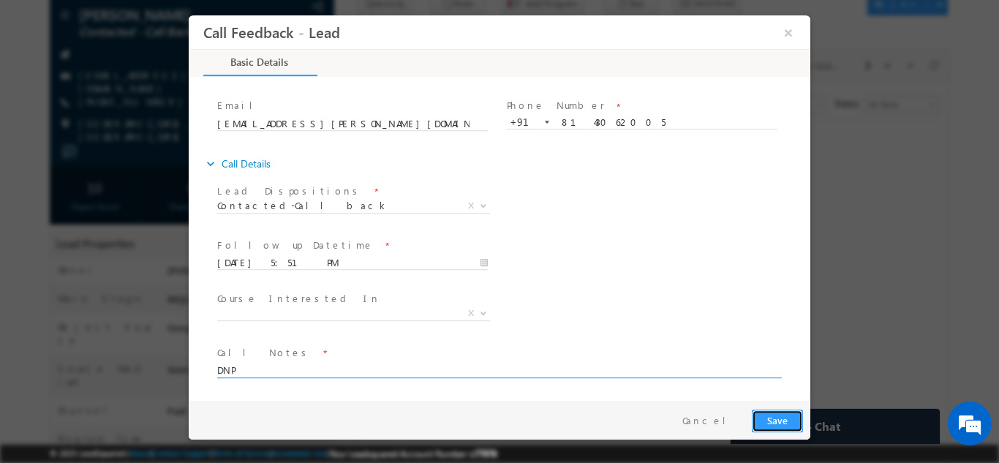
click at [799, 417] on button "Save" at bounding box center [777, 420] width 51 height 23
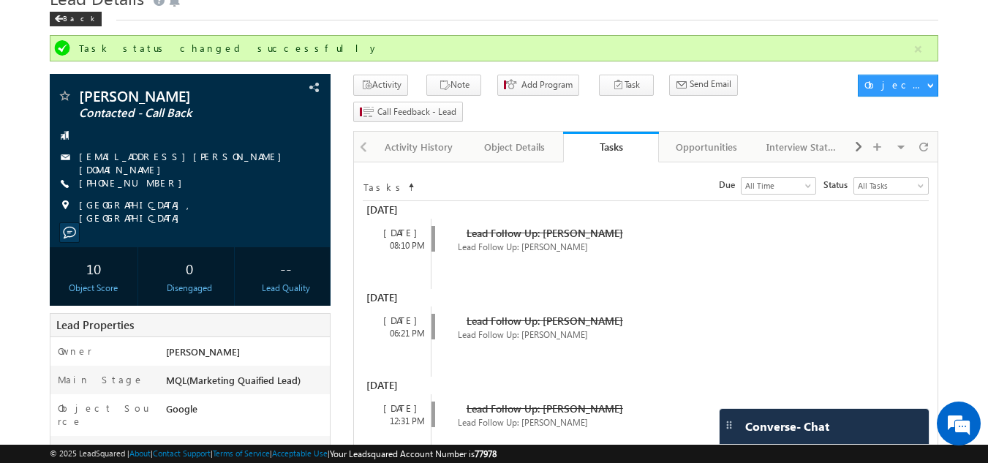
scroll to position [0, 0]
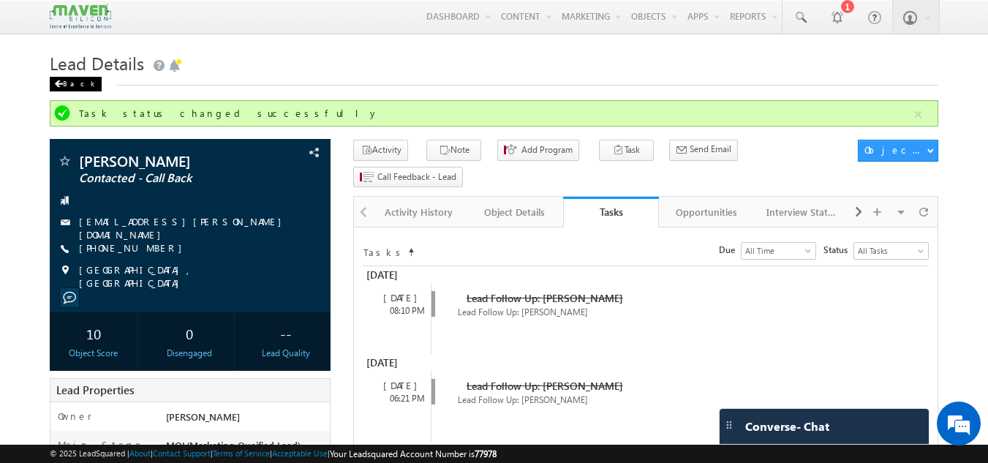
click at [71, 89] on div "Back" at bounding box center [76, 84] width 52 height 15
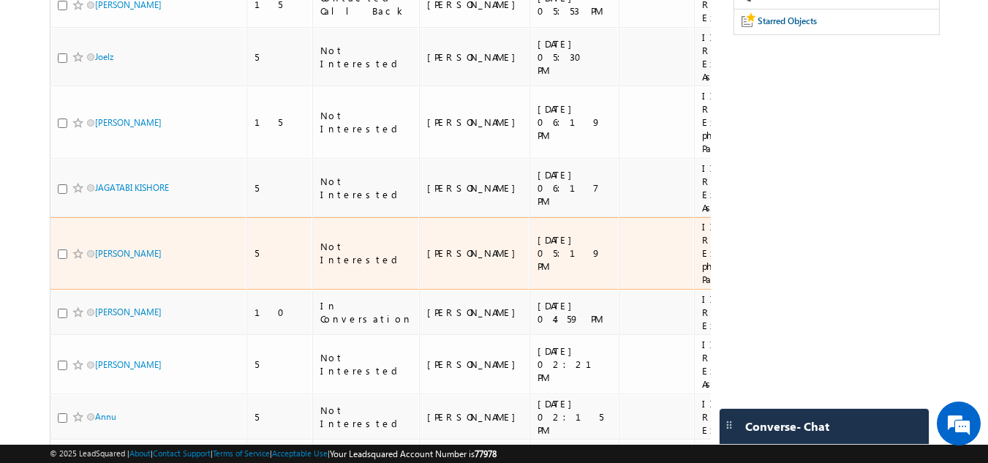
scroll to position [219, 0]
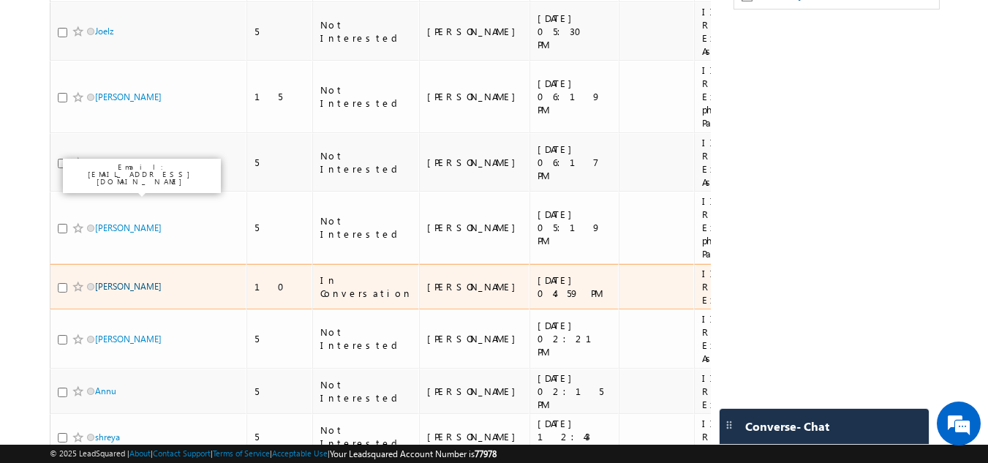
click at [109, 281] on link "[PERSON_NAME]" at bounding box center [128, 286] width 67 height 11
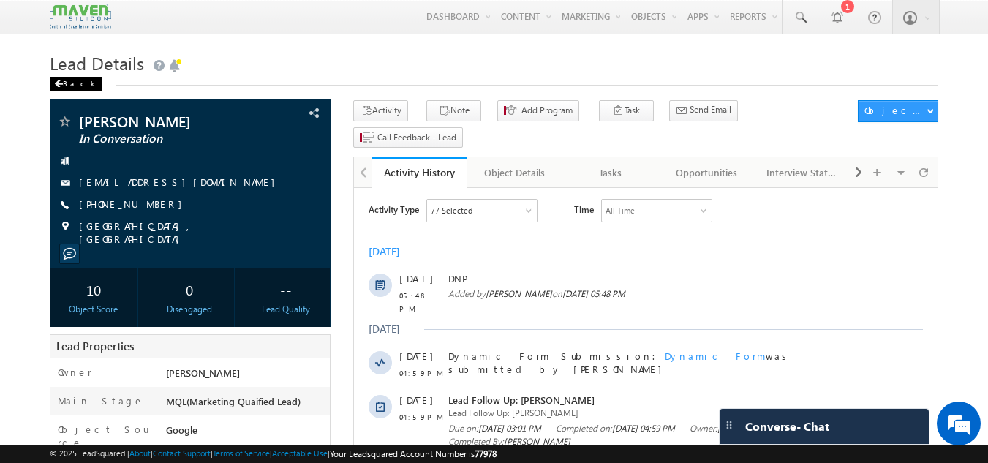
click at [83, 80] on div "Back" at bounding box center [76, 84] width 52 height 15
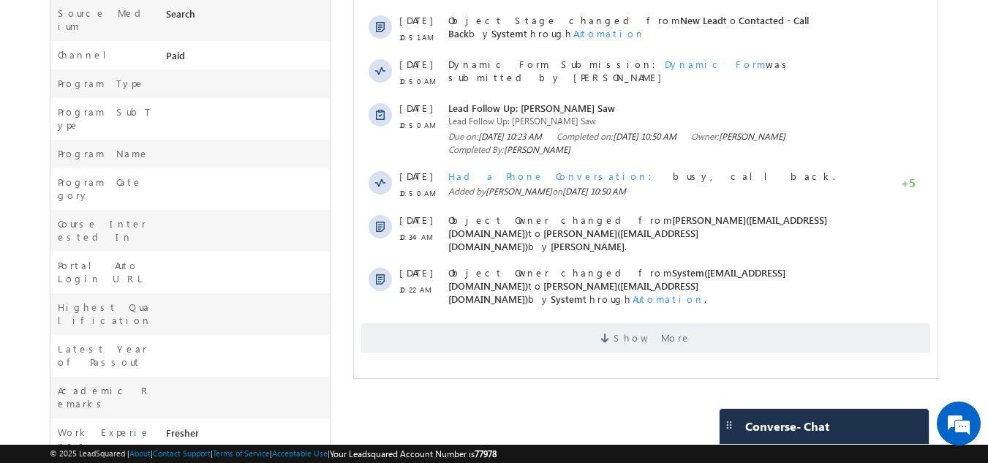
scroll to position [459, 0]
click at [552, 323] on span "Show More" at bounding box center [645, 337] width 569 height 29
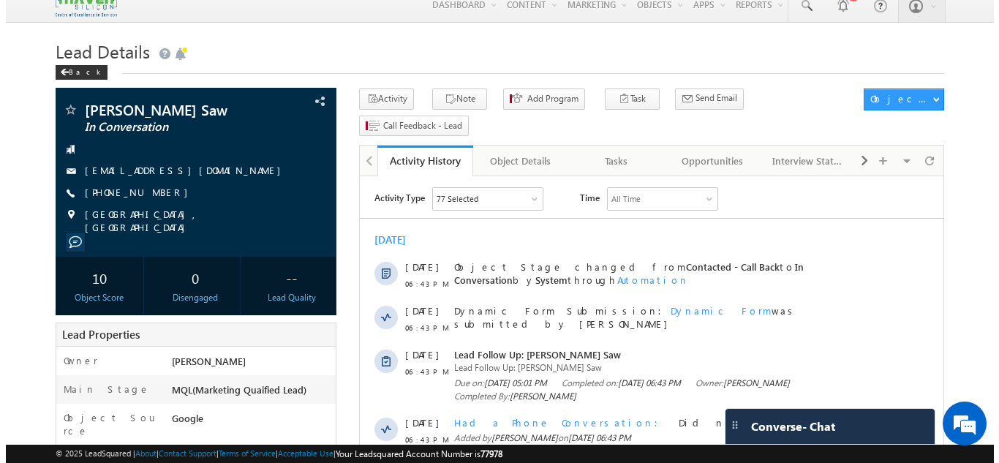
scroll to position [0, 0]
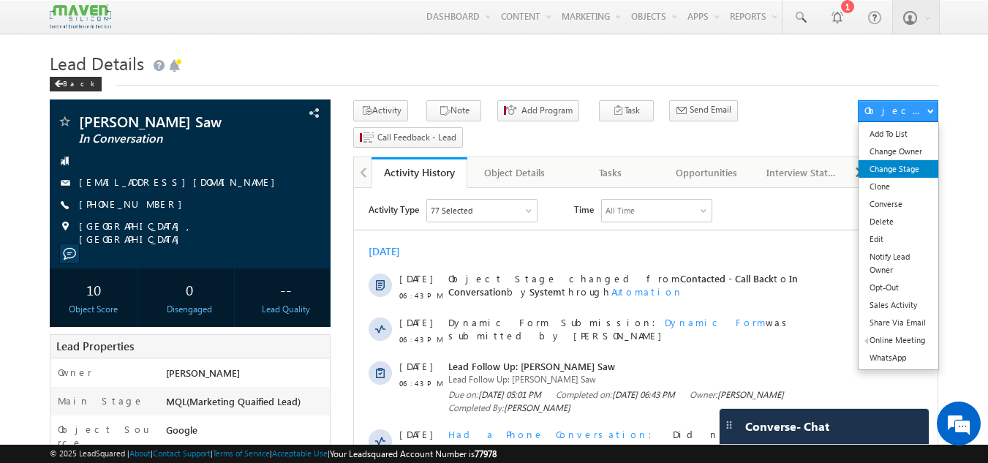
click at [889, 162] on link "Change Stage" at bounding box center [899, 169] width 80 height 18
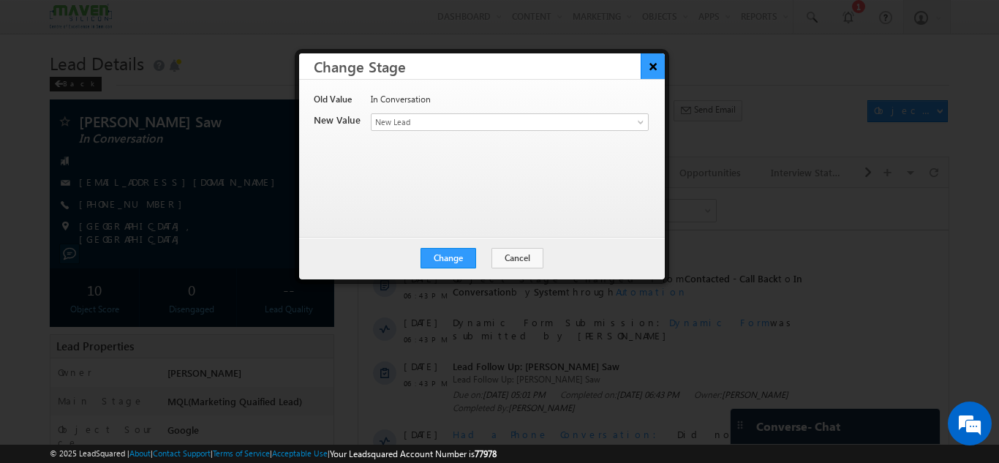
click at [654, 68] on button "×" at bounding box center [653, 66] width 24 height 26
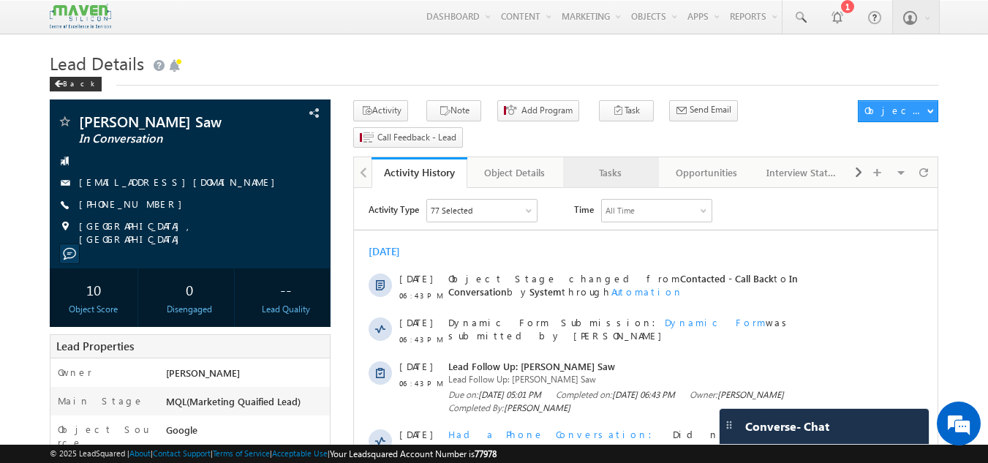
click at [632, 157] on link "Tasks" at bounding box center [611, 172] width 96 height 31
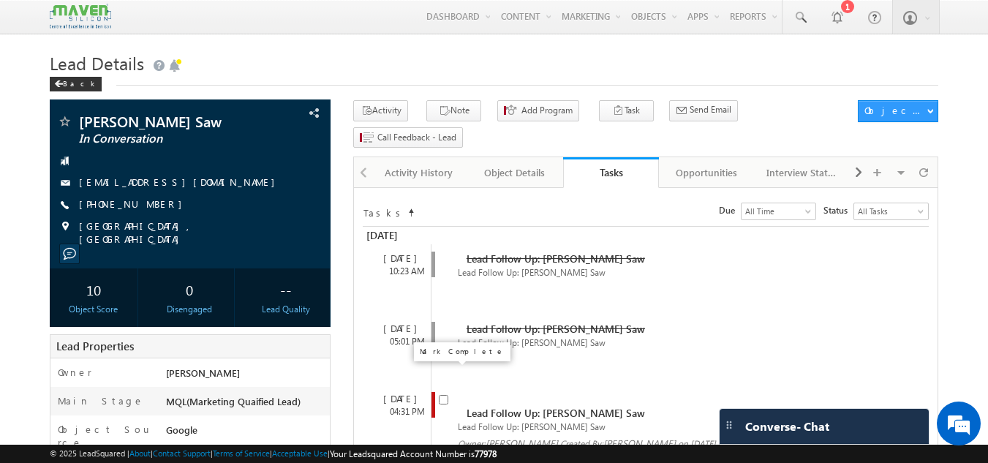
click at [440, 395] on input "checkbox" at bounding box center [444, 400] width 10 height 10
checkbox input "false"
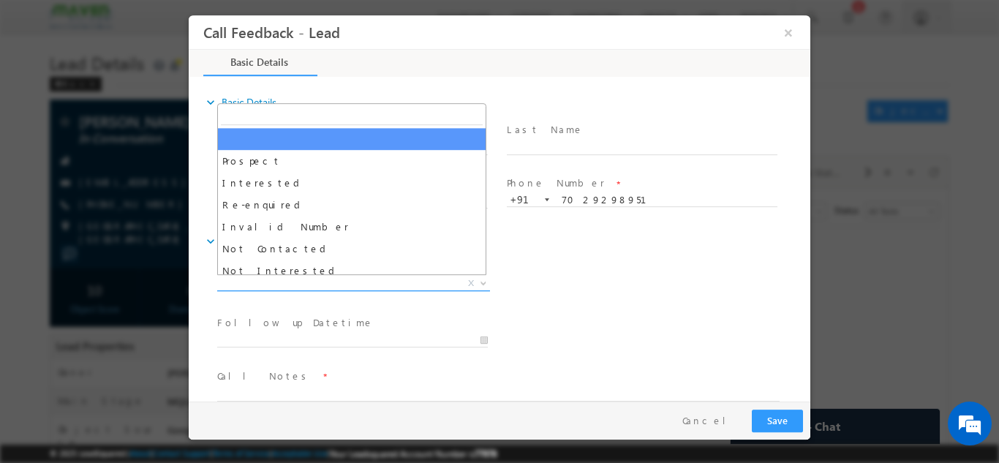
click at [326, 284] on span "X" at bounding box center [353, 283] width 273 height 15
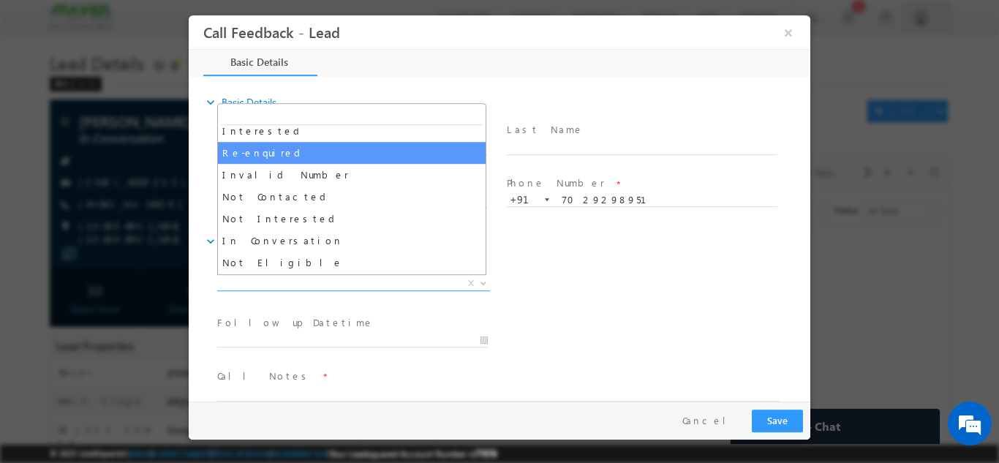
scroll to position [73, 0]
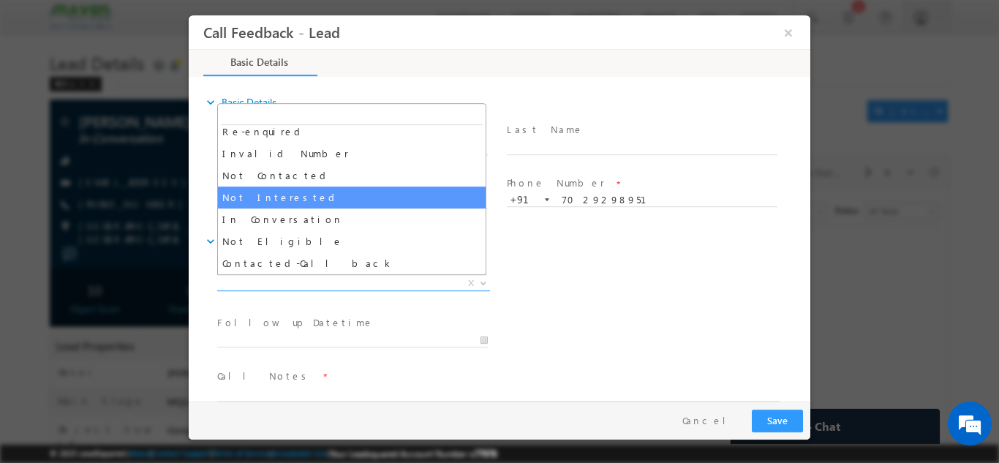
select select "Not Interested"
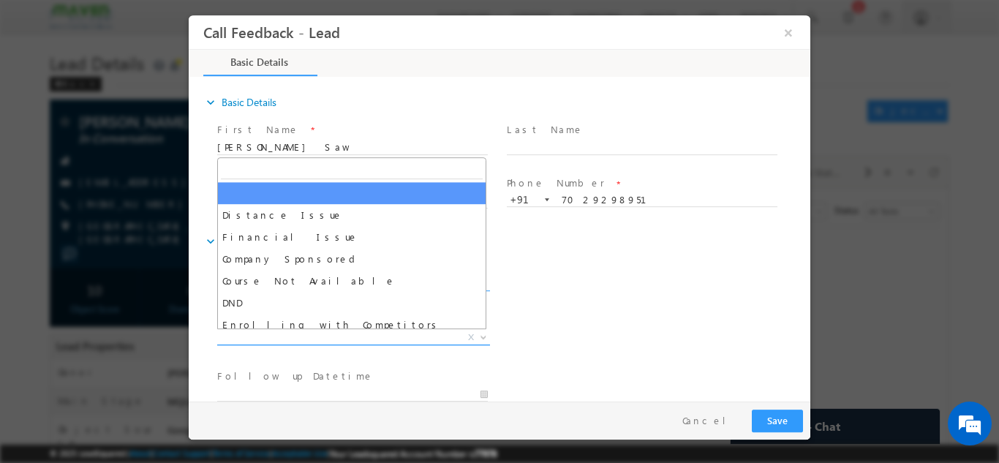
click at [337, 339] on span "X" at bounding box center [353, 337] width 273 height 15
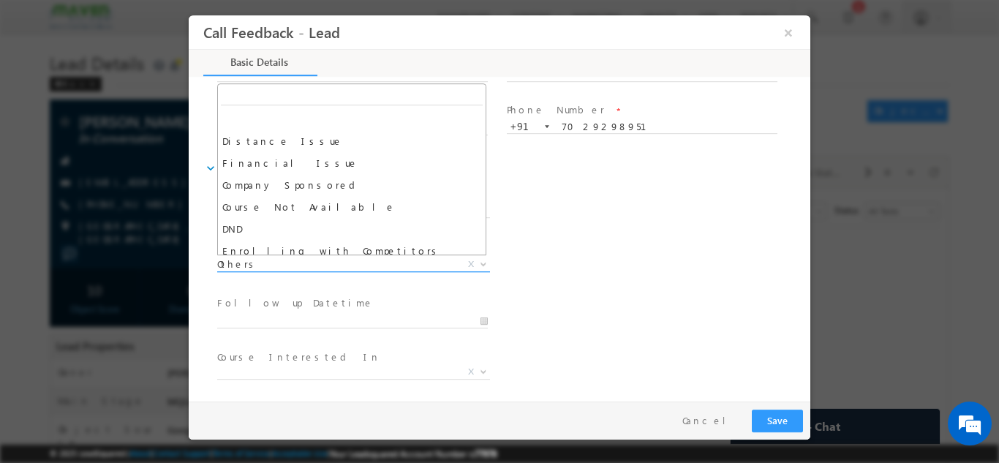
click at [282, 266] on span "Others" at bounding box center [336, 263] width 238 height 13
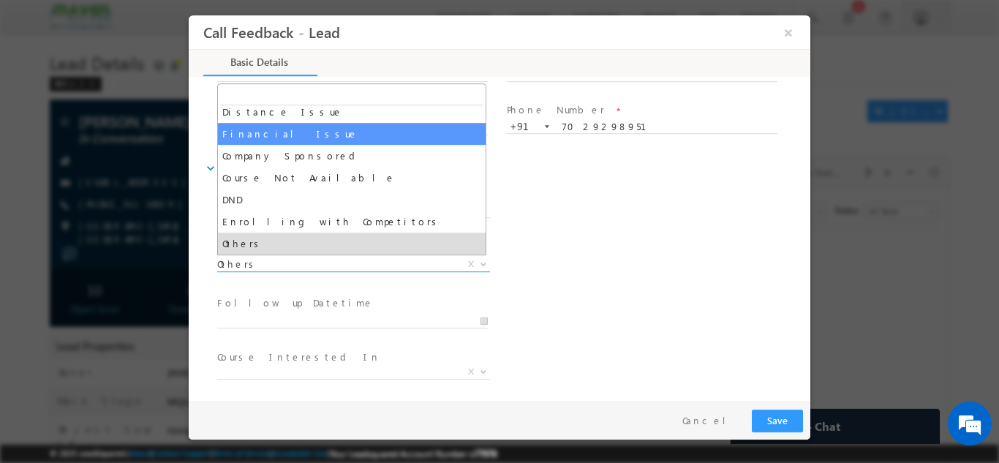
select select "Financial Issue"
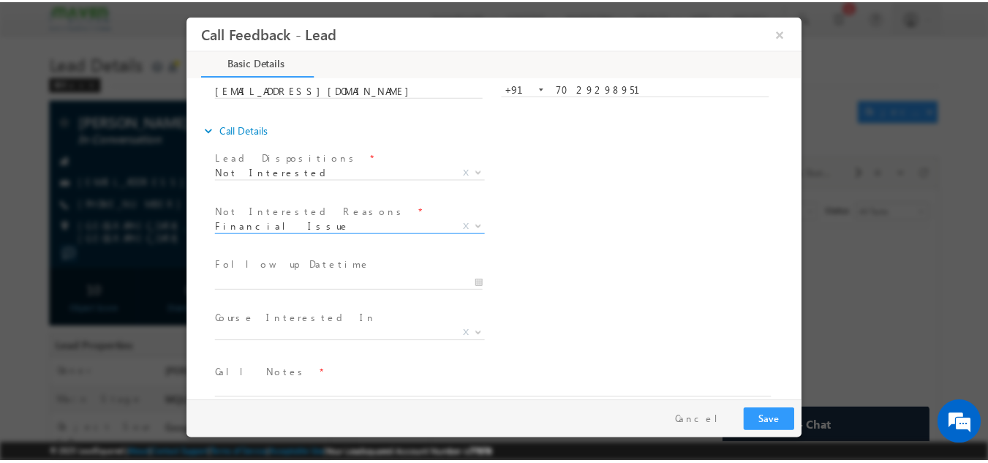
scroll to position [132, 0]
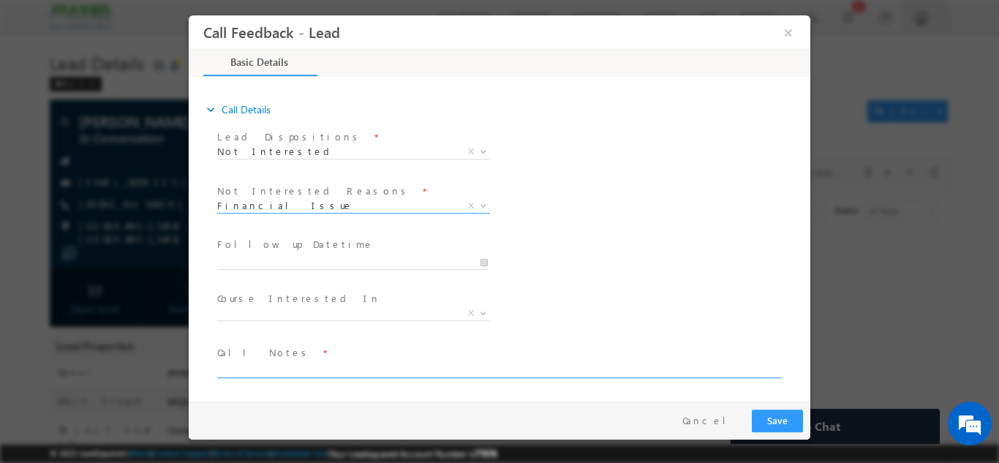
click at [319, 368] on textarea at bounding box center [498, 369] width 562 height 17
type textarea "Not interested because of high fees."
click at [776, 425] on button "Save" at bounding box center [777, 420] width 51 height 23
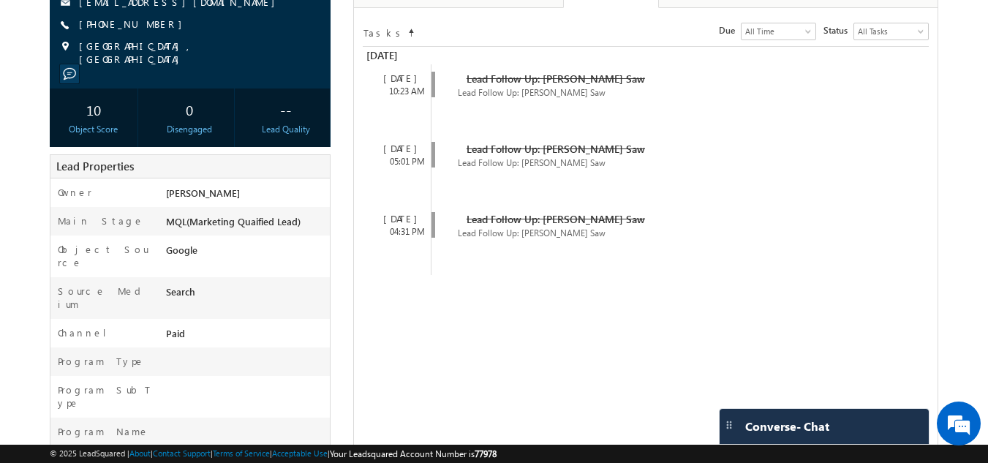
scroll to position [0, 0]
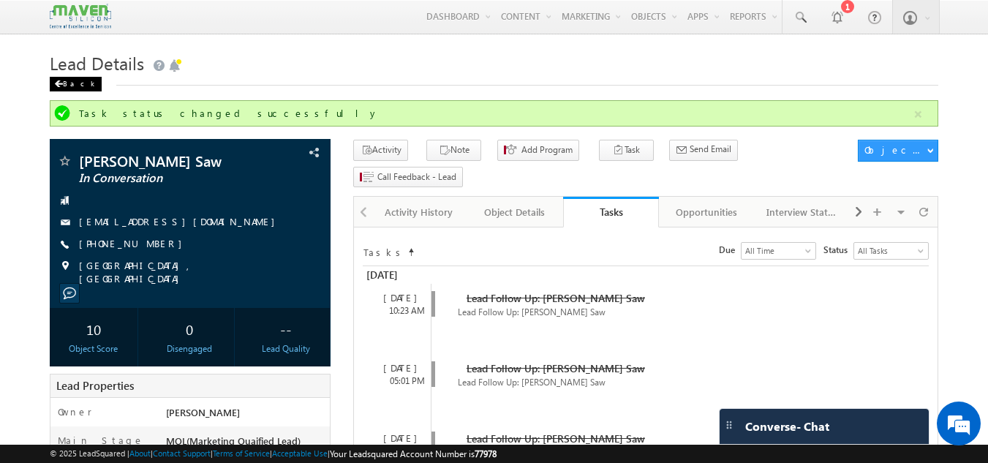
click at [71, 81] on div "Back" at bounding box center [76, 84] width 52 height 15
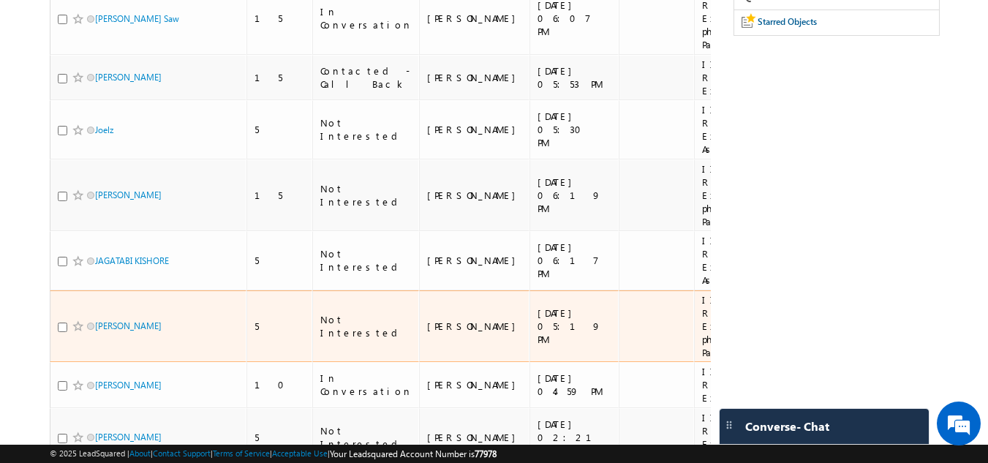
scroll to position [219, 0]
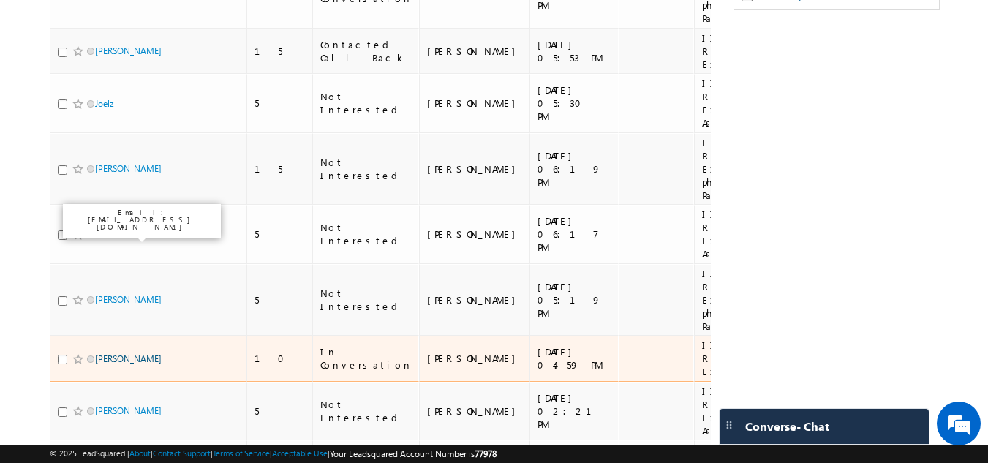
click at [121, 353] on link "[PERSON_NAME]" at bounding box center [128, 358] width 67 height 11
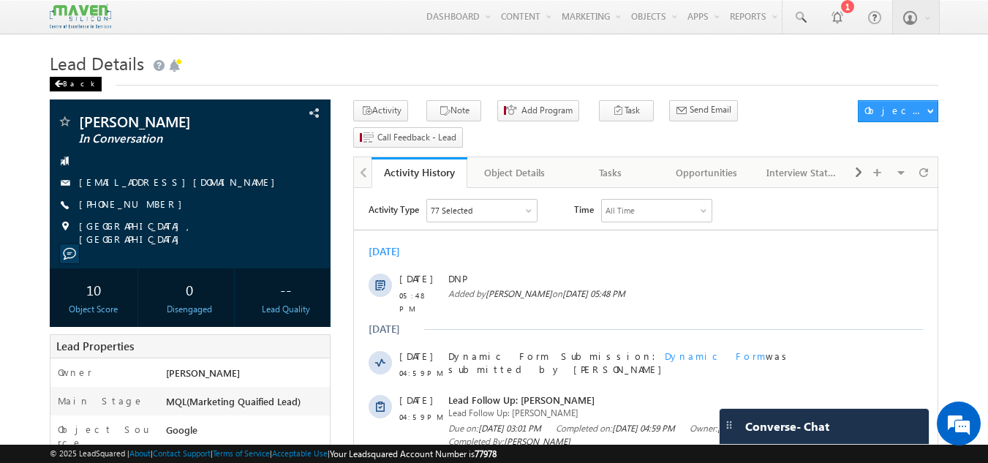
click at [50, 82] on div "Back" at bounding box center [76, 84] width 52 height 15
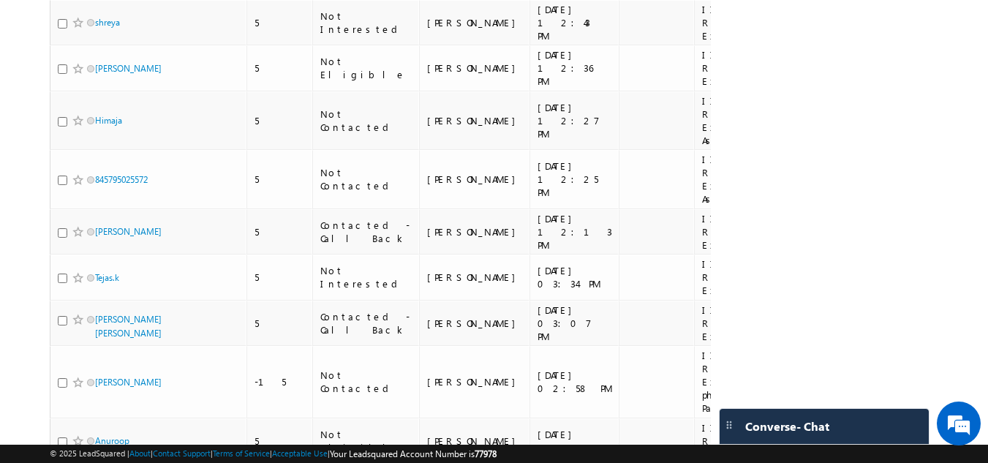
scroll to position [731, 0]
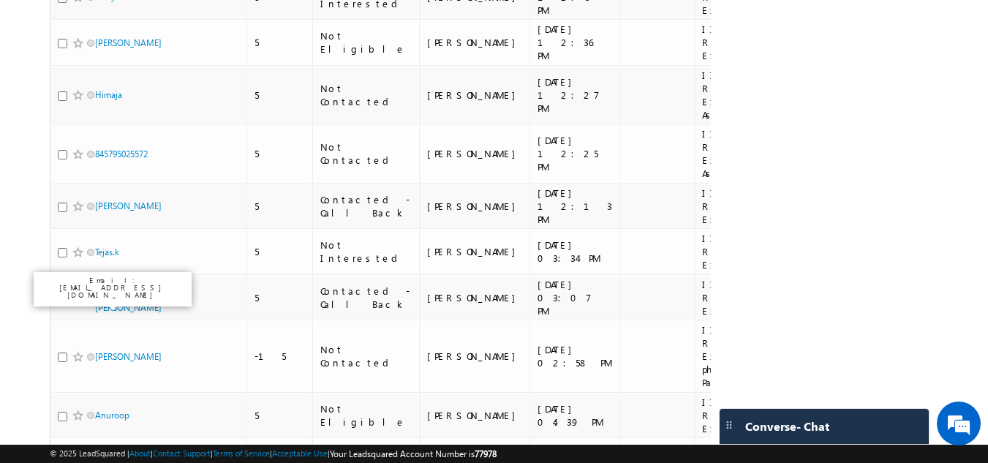
drag, startPoint x: 109, startPoint y: 306, endPoint x: 126, endPoint y: 312, distance: 17.8
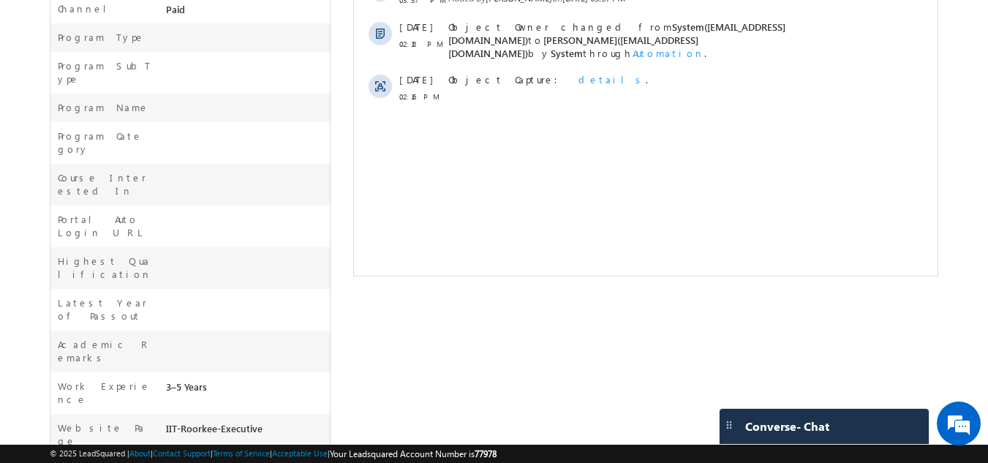
scroll to position [507, 0]
click at [118, 377] on div "Work Experience" at bounding box center [106, 394] width 112 height 34
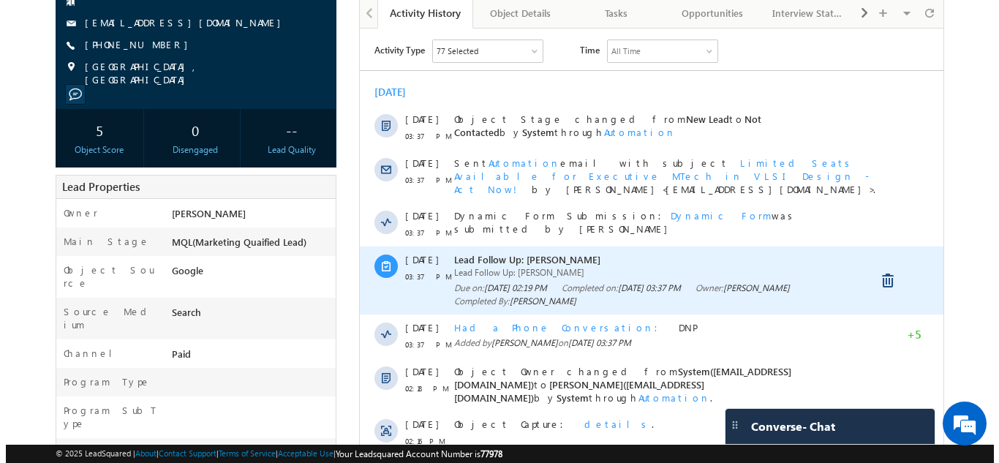
scroll to position [0, 0]
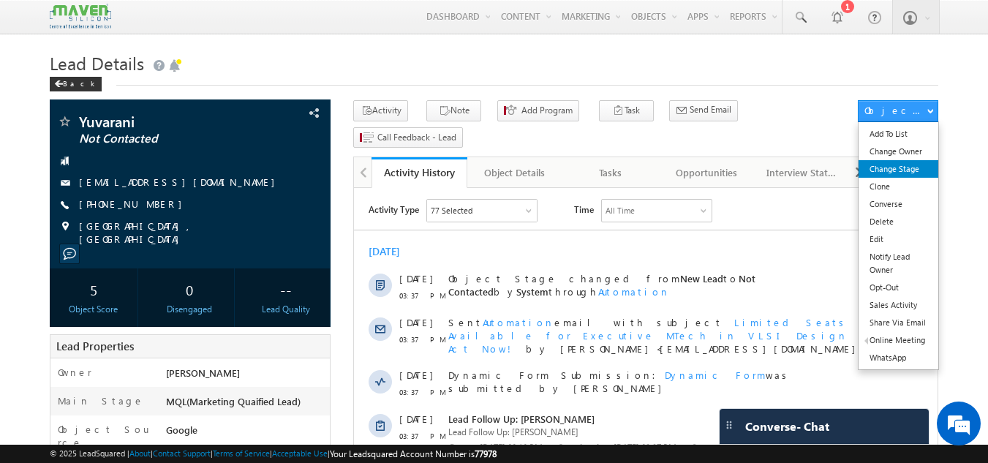
click at [911, 169] on link "Change Stage" at bounding box center [899, 169] width 80 height 18
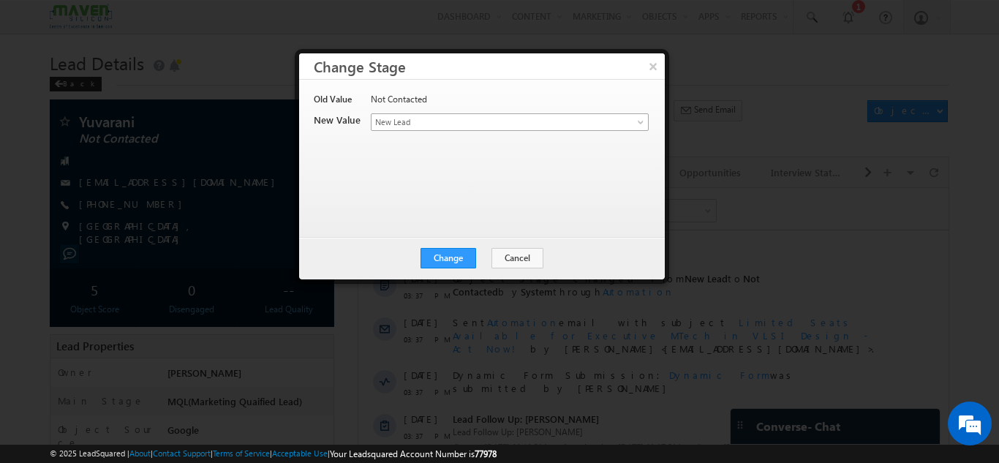
click at [444, 118] on span "New Lead" at bounding box center [486, 122] width 228 height 13
click at [660, 63] on button "×" at bounding box center [653, 66] width 24 height 26
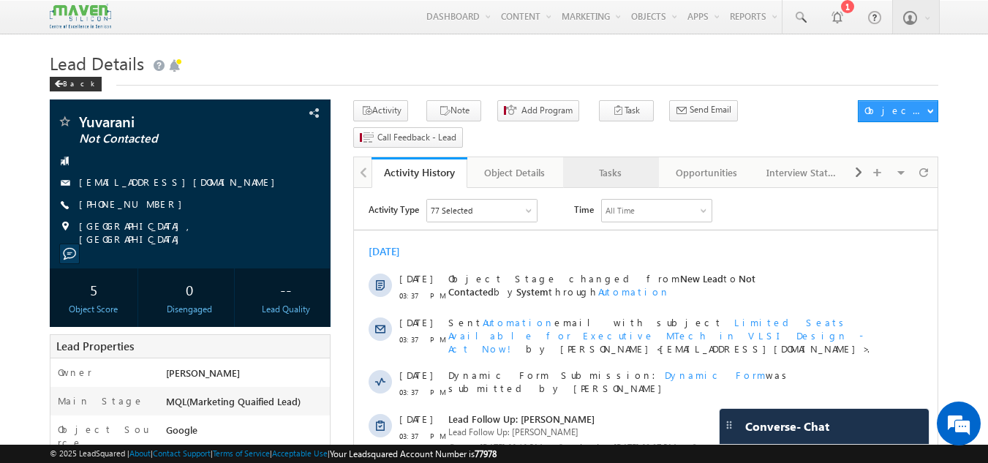
click at [607, 164] on div "Tasks" at bounding box center [610, 173] width 71 height 18
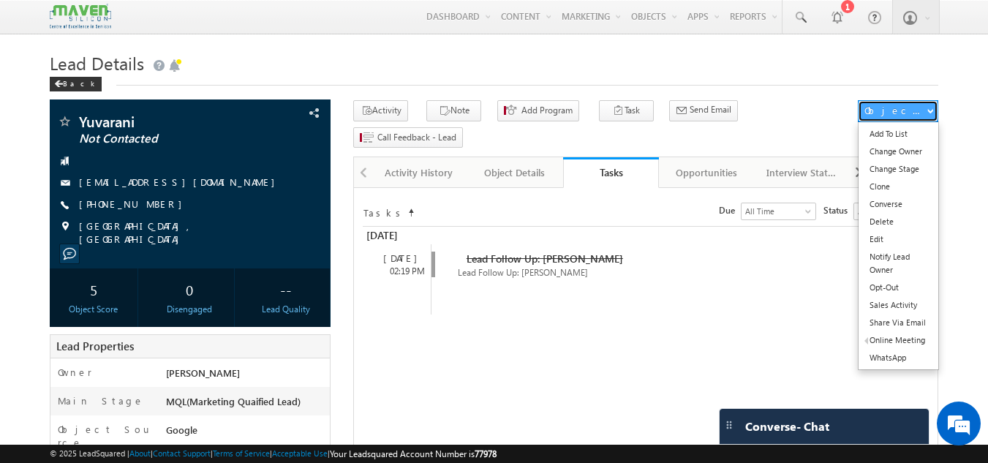
click at [884, 113] on div "Object Actions" at bounding box center [896, 110] width 62 height 13
click at [900, 167] on link "Change Stage" at bounding box center [899, 169] width 80 height 18
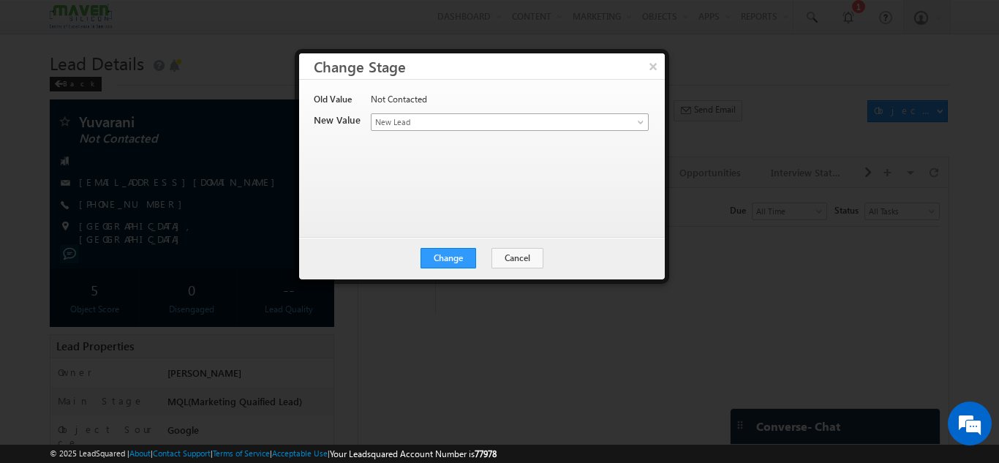
click at [451, 118] on span "New Lead" at bounding box center [486, 122] width 228 height 13
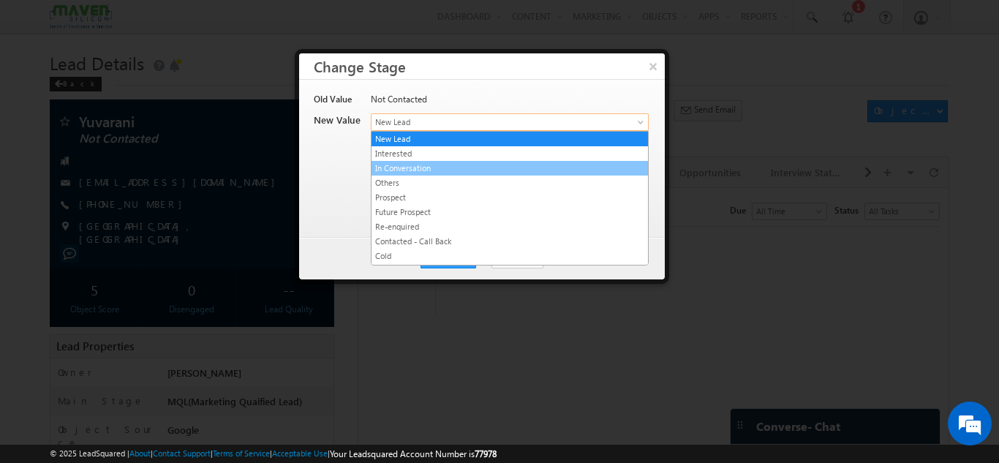
click at [407, 168] on link "In Conversation" at bounding box center [510, 168] width 276 height 13
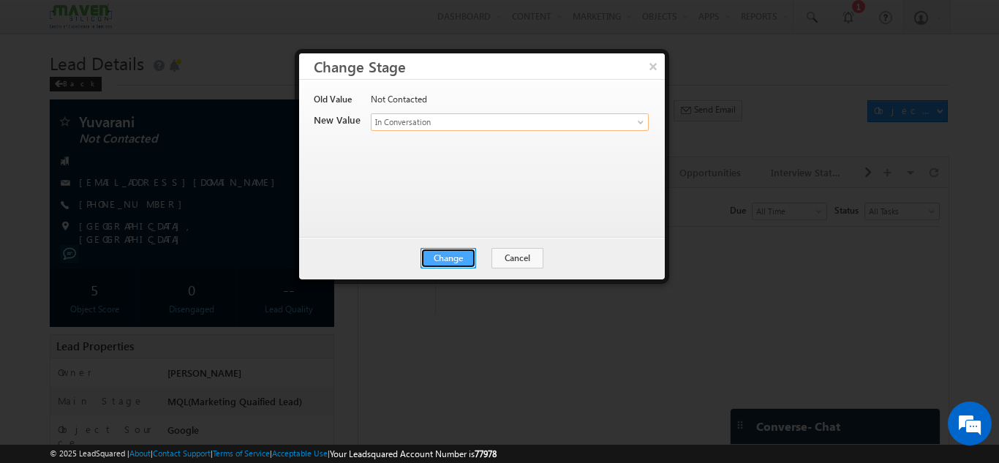
click at [463, 264] on button "Change" at bounding box center [449, 258] width 56 height 20
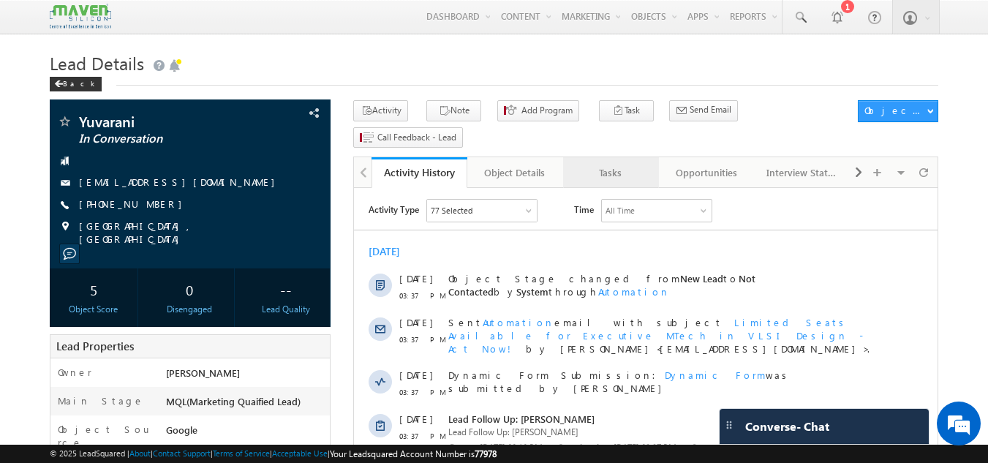
click at [614, 164] on div "Tasks" at bounding box center [610, 173] width 71 height 18
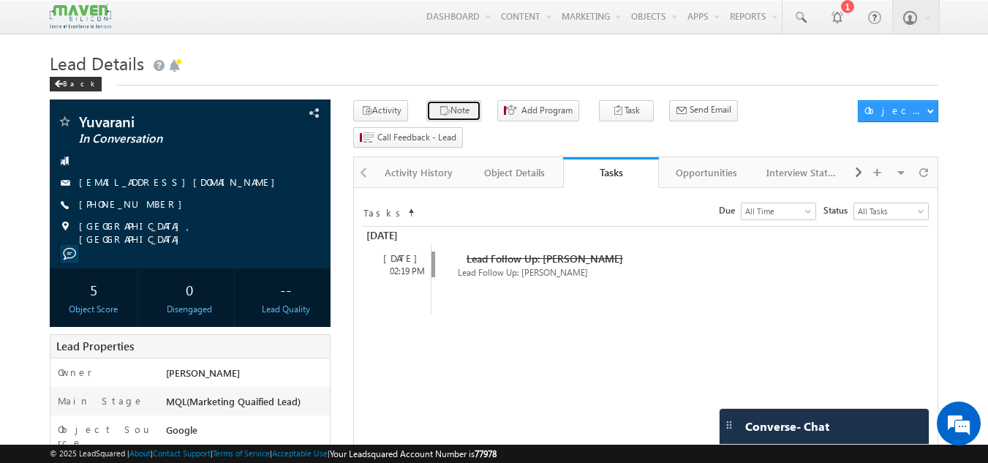
click at [453, 108] on button "Note" at bounding box center [453, 110] width 55 height 21
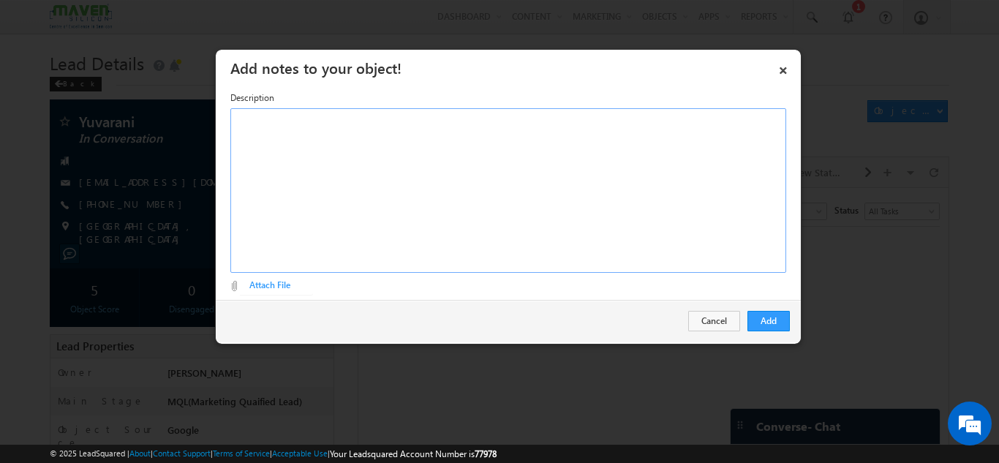
click at [424, 195] on div "Rich Text Editor, Description-inline-editor-div" at bounding box center [508, 190] width 556 height 165
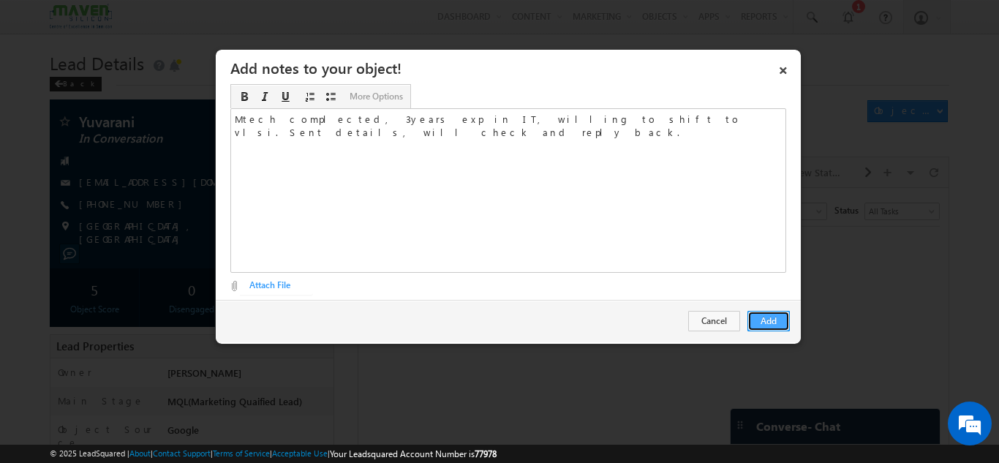
click at [762, 324] on button "Add" at bounding box center [768, 321] width 42 height 20
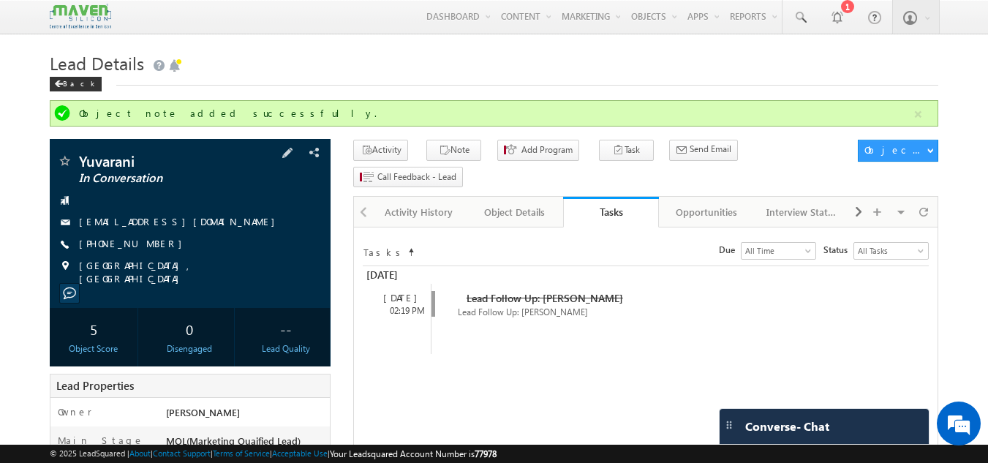
drag, startPoint x: 168, startPoint y: 241, endPoint x: 149, endPoint y: 251, distance: 21.6
click at [149, 251] on div "[PHONE_NUMBER]" at bounding box center [190, 244] width 267 height 15
copy div "[PHONE_NUMBER]"
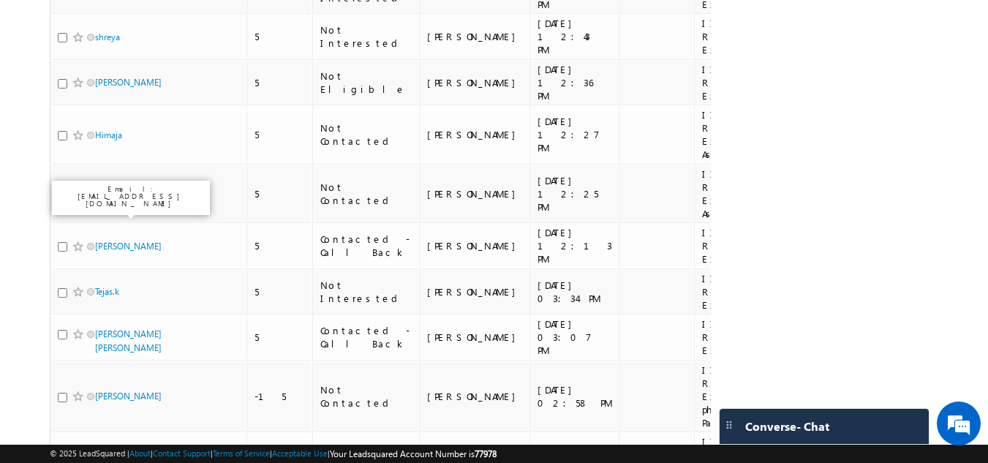
scroll to position [739, 0]
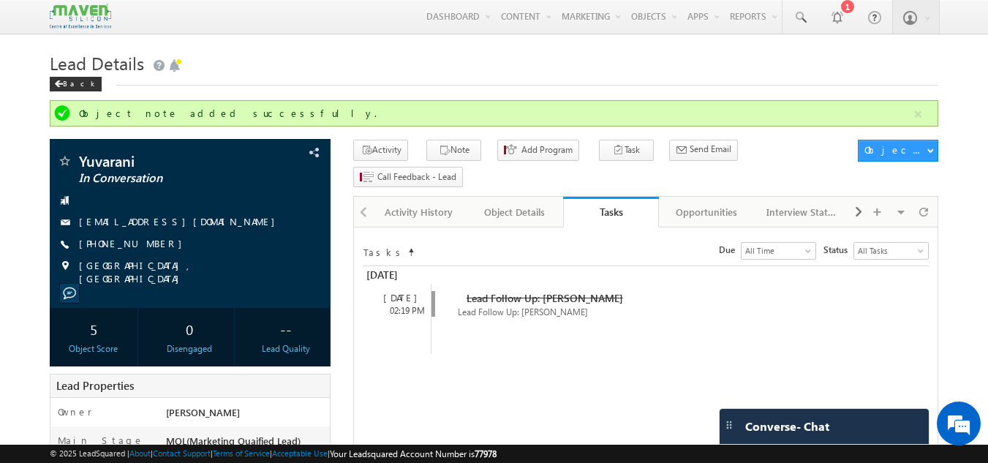
click at [331, 72] on h1 "Lead Details" at bounding box center [494, 62] width 889 height 29
click at [690, 203] on div "Opportunities" at bounding box center [706, 212] width 71 height 18
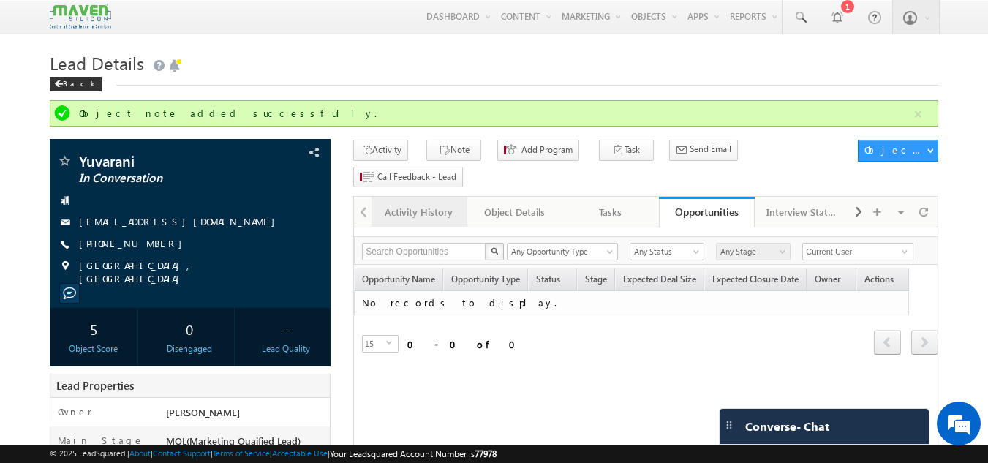
click at [410, 203] on div "Activity History" at bounding box center [418, 212] width 71 height 18
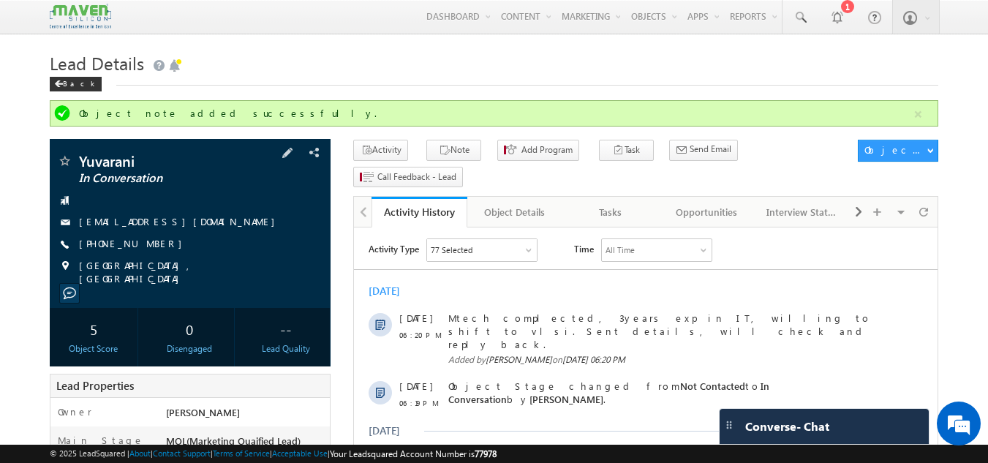
click at [150, 243] on div "[PHONE_NUMBER]" at bounding box center [190, 244] width 267 height 15
copy div "[PHONE_NUMBER]"
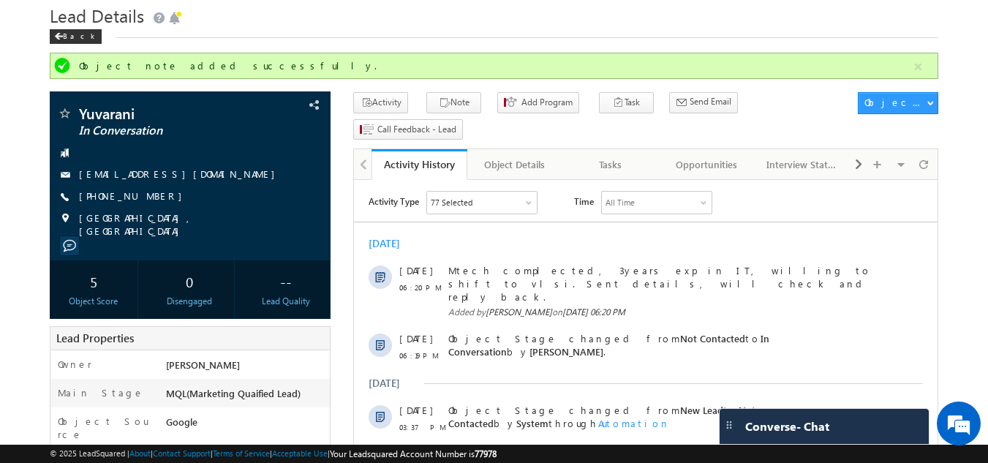
scroll to position [73, 0]
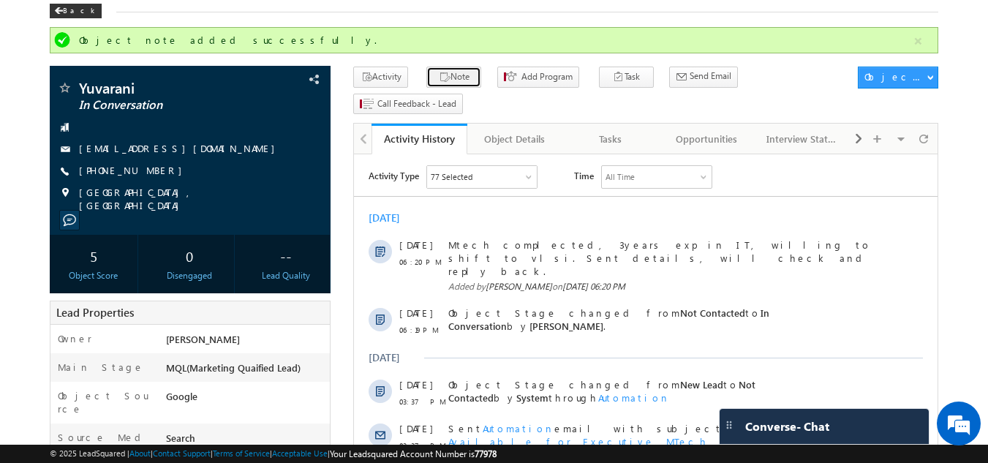
click at [426, 78] on button "Note" at bounding box center [453, 77] width 55 height 21
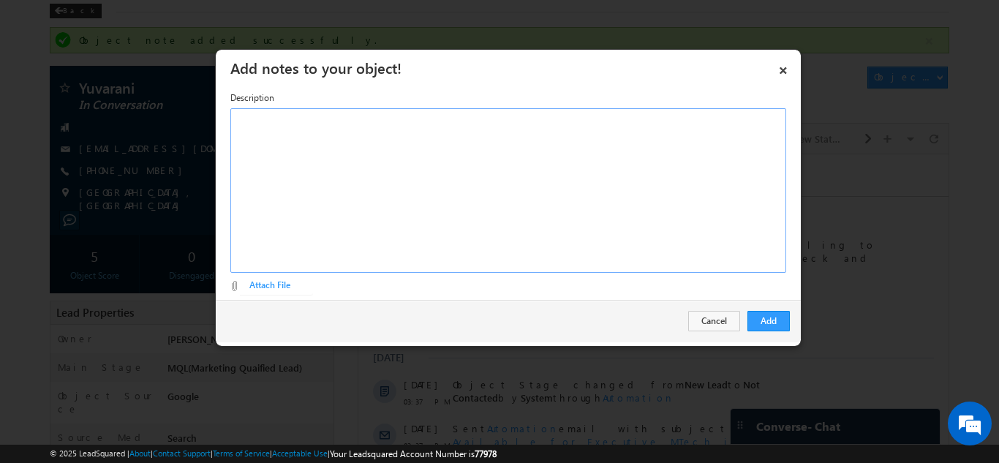
click at [439, 167] on div "Rich Text Editor, Description-inline-editor-div" at bounding box center [508, 190] width 556 height 165
click at [757, 322] on button "Add" at bounding box center [768, 321] width 42 height 20
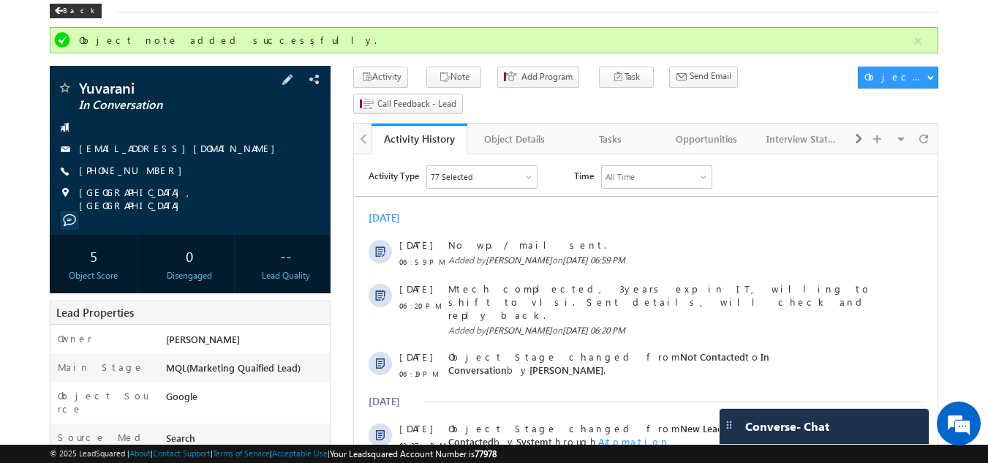
click at [246, 141] on div "Yuvarani In Conversation [EMAIL_ADDRESS][DOMAIN_NAME] [PHONE_NUMBER]" at bounding box center [190, 146] width 267 height 132
drag, startPoint x: 245, startPoint y: 153, endPoint x: 236, endPoint y: 146, distance: 11.6
click at [236, 146] on div "[EMAIL_ADDRESS][DOMAIN_NAME]" at bounding box center [190, 149] width 267 height 15
copy div "[EMAIL_ADDRESS][DOMAIN_NAME]"
